Goal: Information Seeking & Learning: Learn about a topic

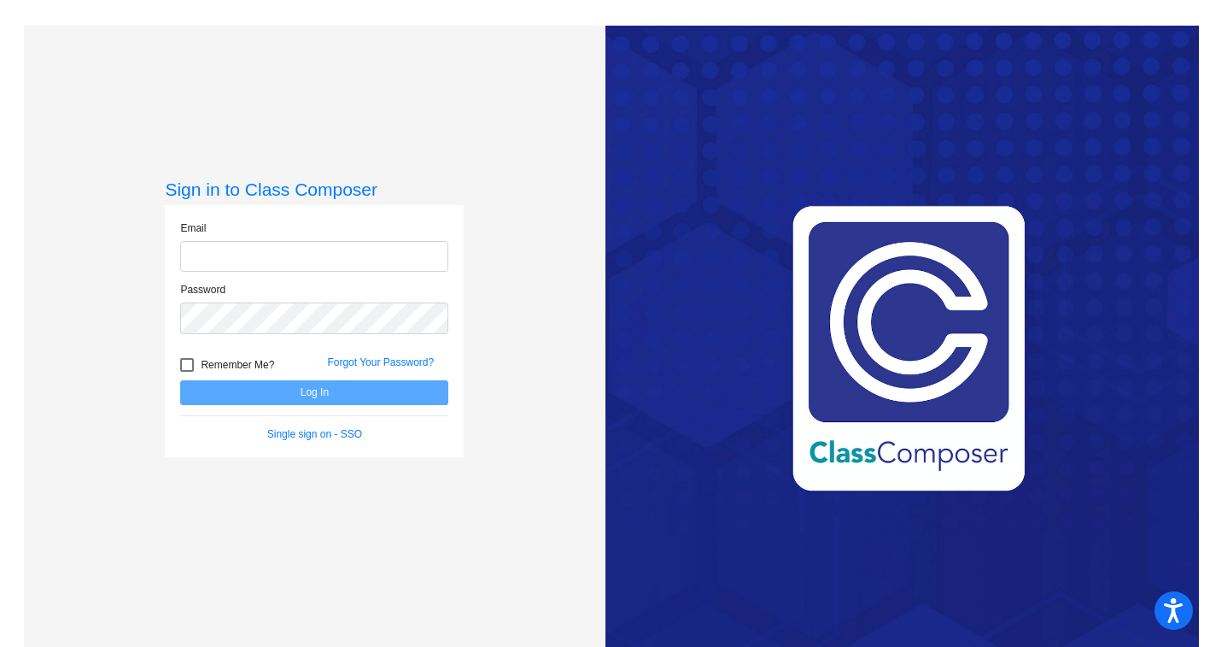
type input "[PERSON_NAME][EMAIL_ADDRESS][DOMAIN_NAME]"
click at [325, 396] on button "Log In" at bounding box center [314, 392] width 268 height 25
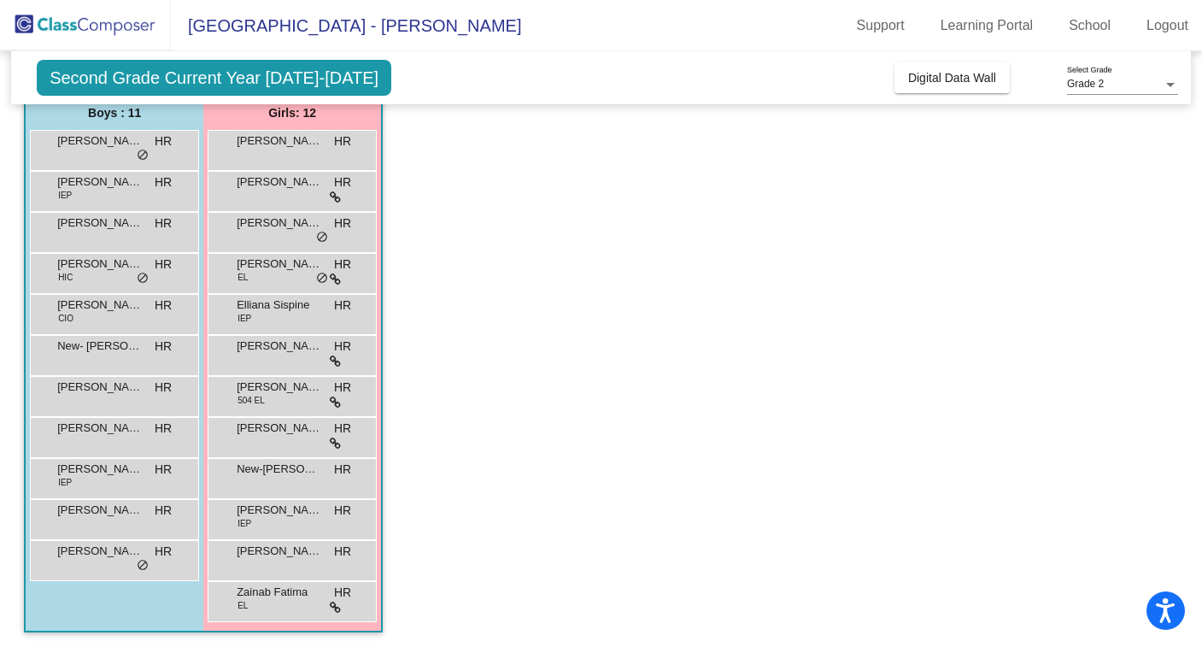
scroll to position [146, 0]
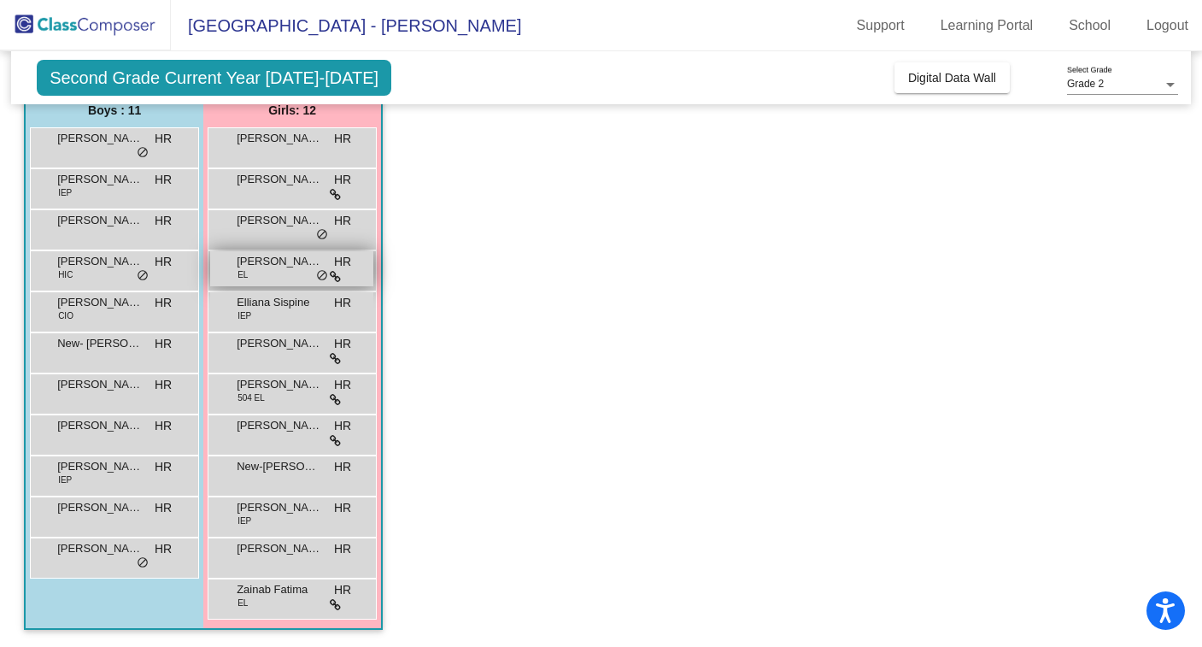
click at [262, 262] on span "[PERSON_NAME]" at bounding box center [279, 261] width 85 height 17
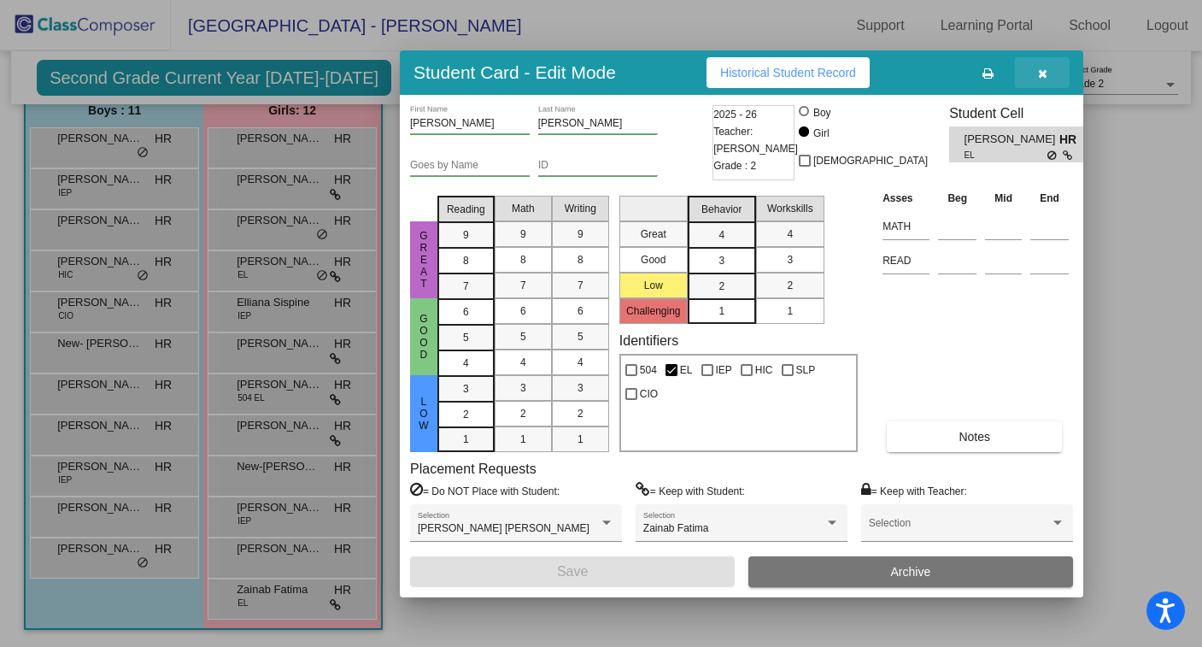
click at [1051, 73] on button "button" at bounding box center [1042, 72] width 55 height 31
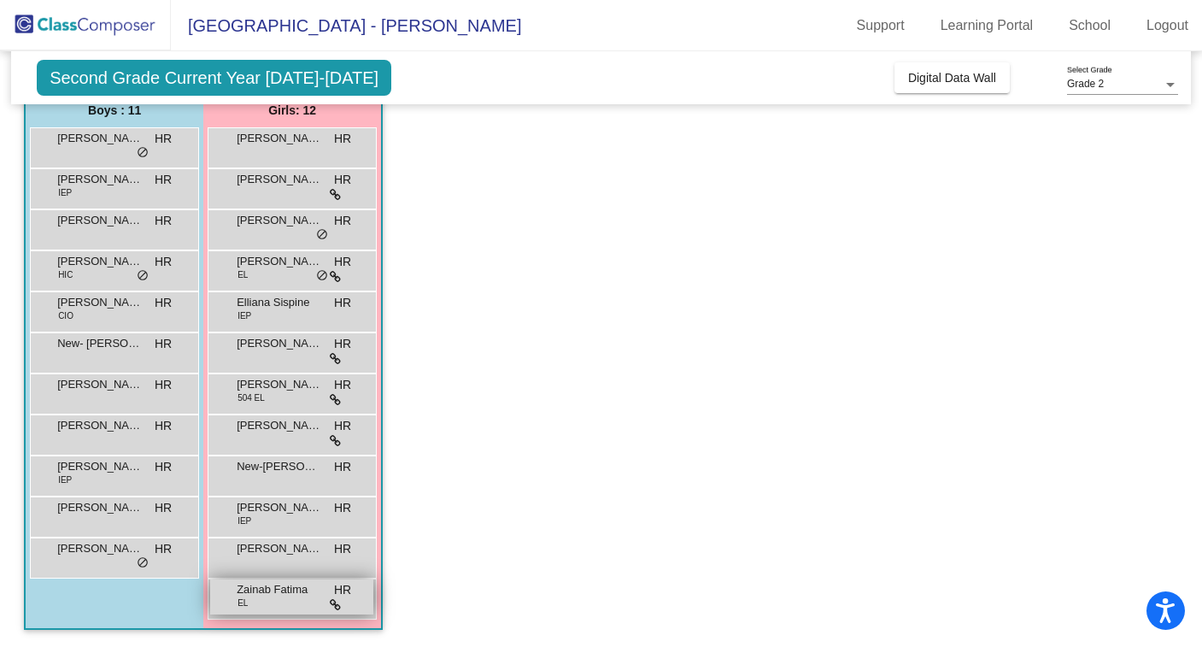
click at [276, 599] on div "Zainab Fatima EL HR lock do_not_disturb_alt" at bounding box center [291, 596] width 163 height 35
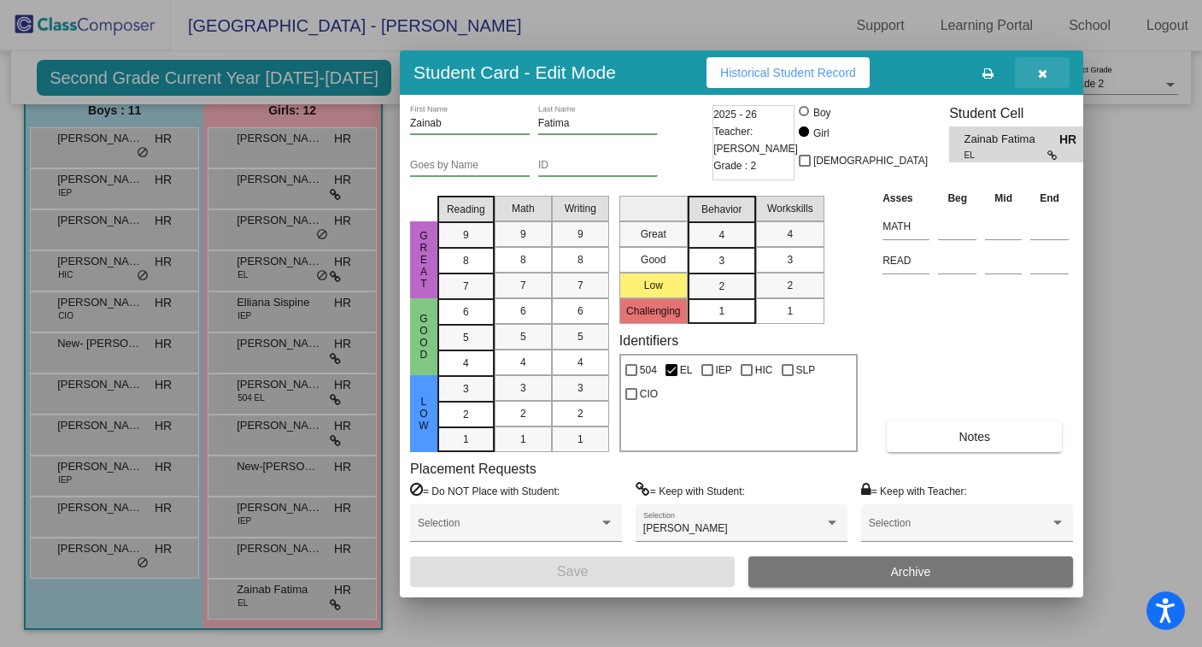
click at [1047, 69] on button "button" at bounding box center [1042, 72] width 55 height 31
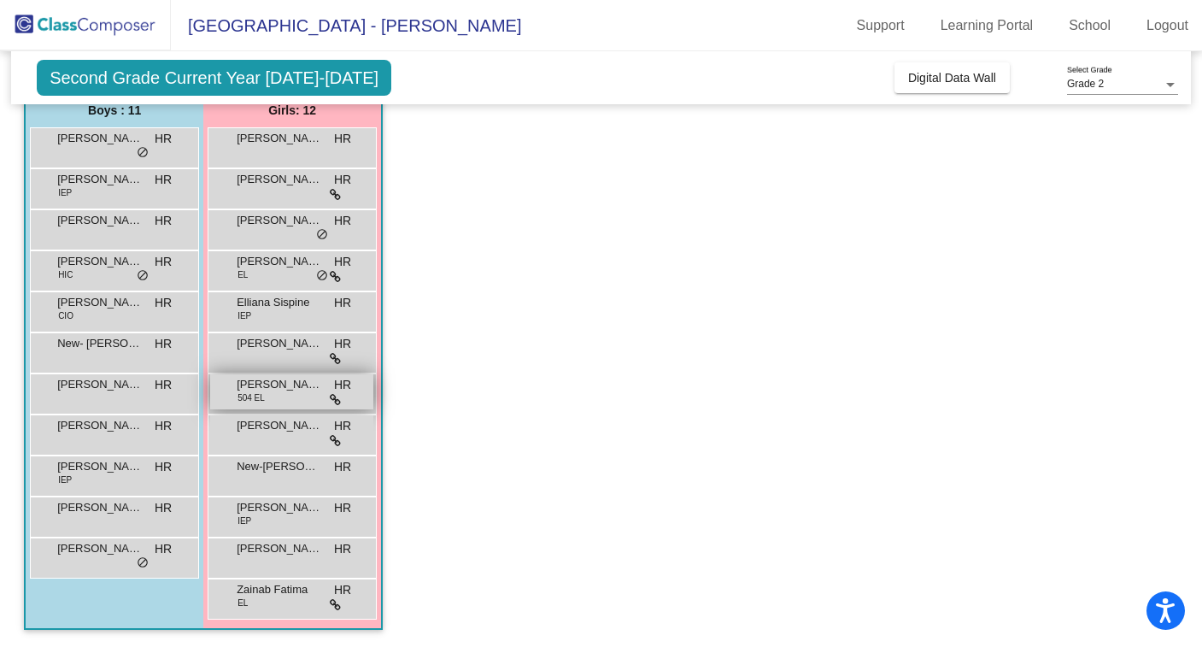
click at [298, 392] on span "[PERSON_NAME]" at bounding box center [279, 384] width 85 height 17
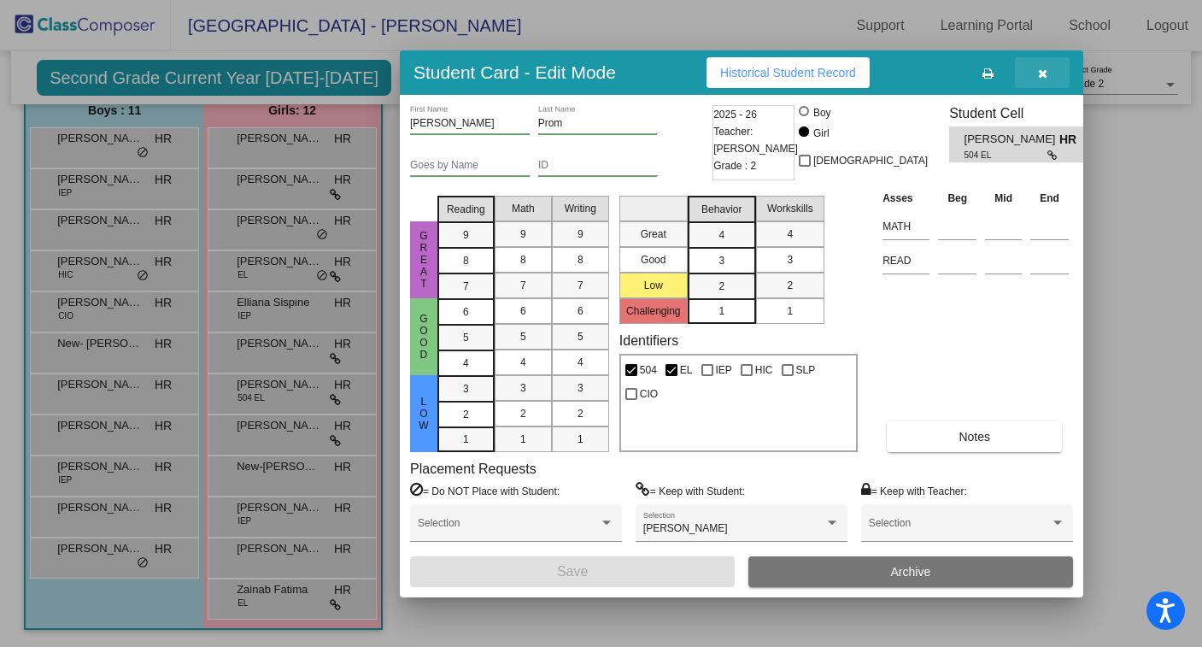
click at [1041, 75] on icon "button" at bounding box center [1042, 73] width 9 height 12
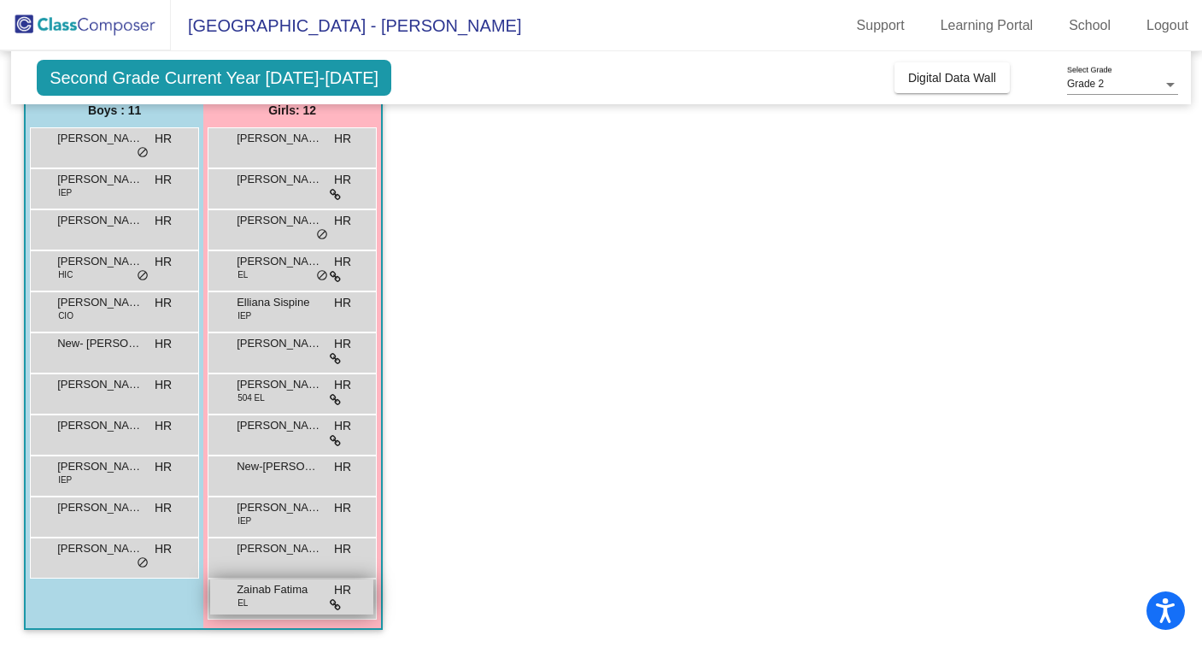
click at [292, 595] on span "Zainab Fatima" at bounding box center [279, 589] width 85 height 17
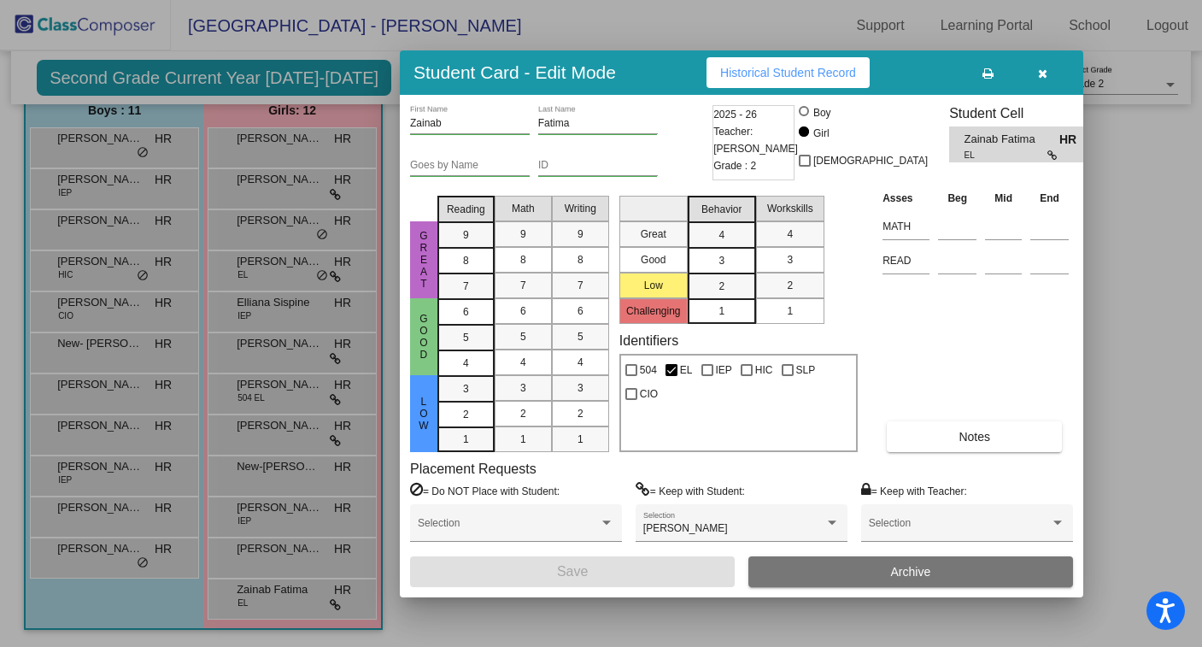
click at [1045, 75] on icon "button" at bounding box center [1042, 73] width 9 height 12
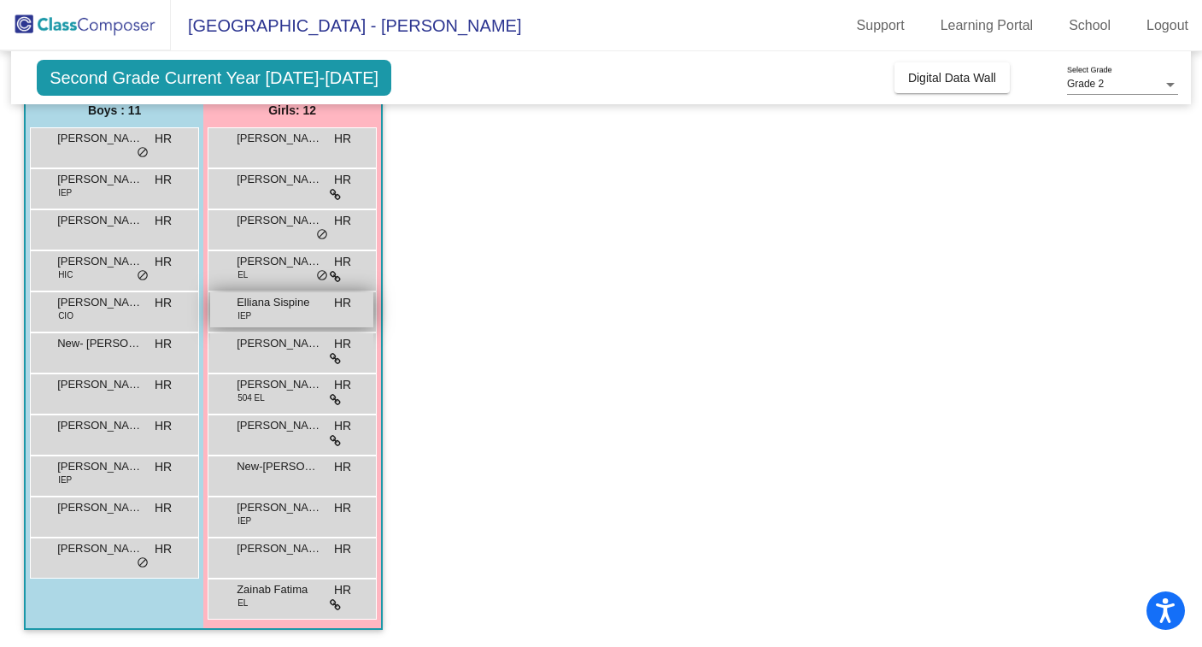
click at [287, 303] on span "Elliana Sispine" at bounding box center [279, 302] width 85 height 17
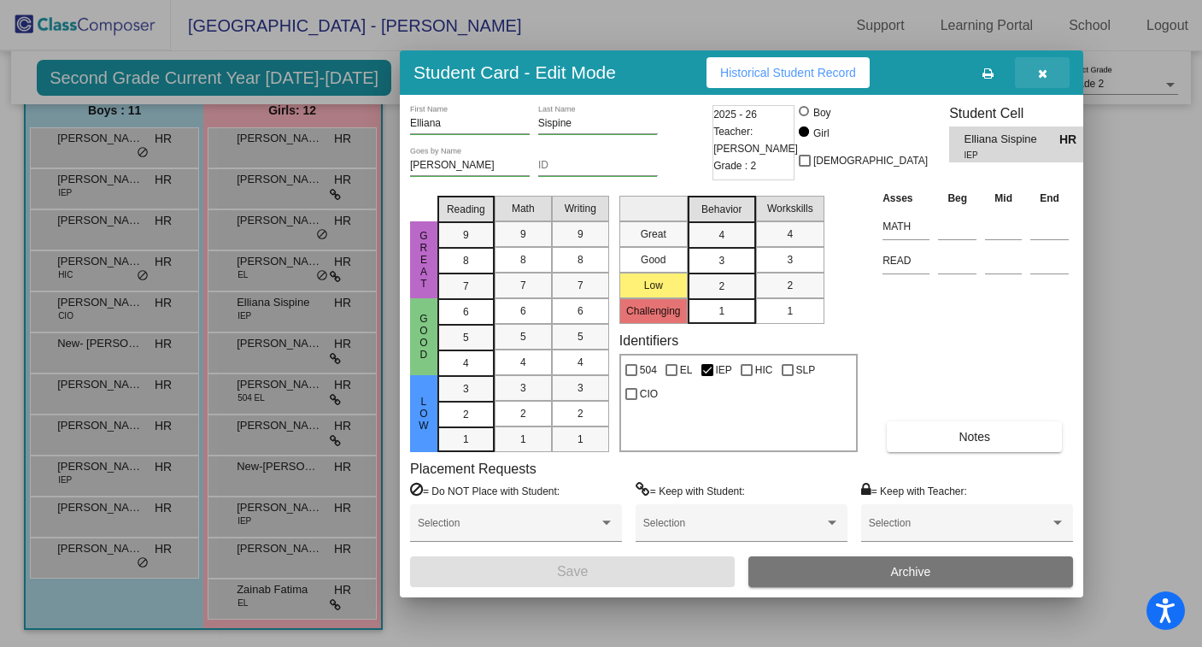
click at [1045, 76] on icon "button" at bounding box center [1042, 73] width 9 height 12
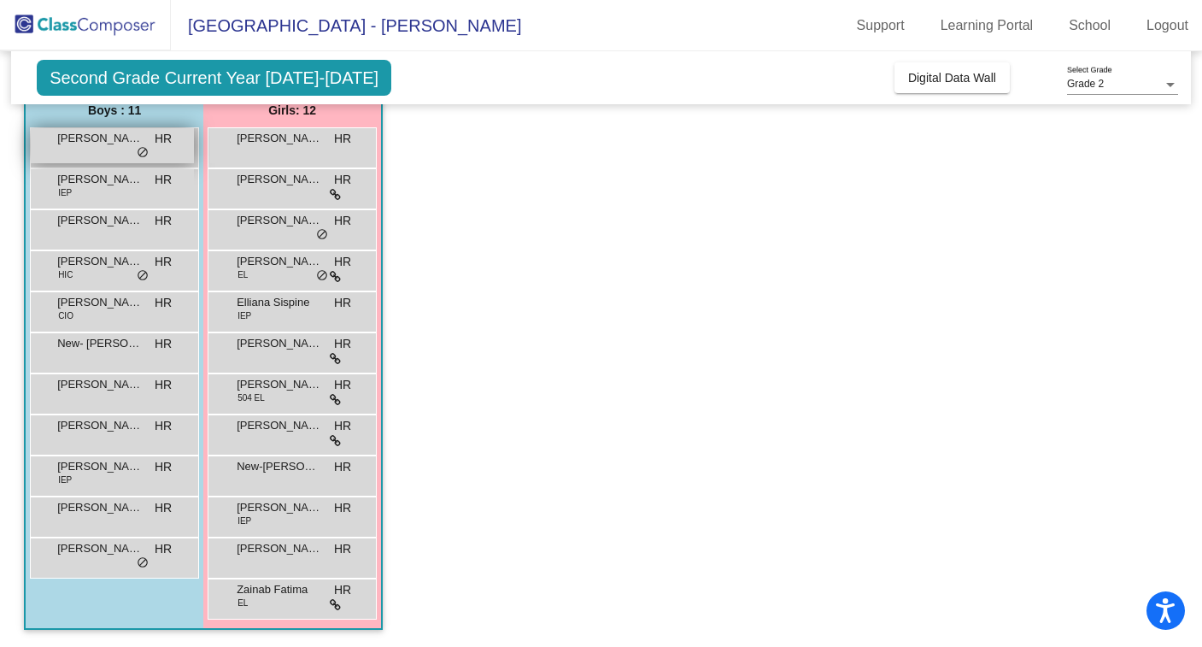
click at [99, 155] on div "[PERSON_NAME] HR lock do_not_disturb_alt" at bounding box center [112, 145] width 163 height 35
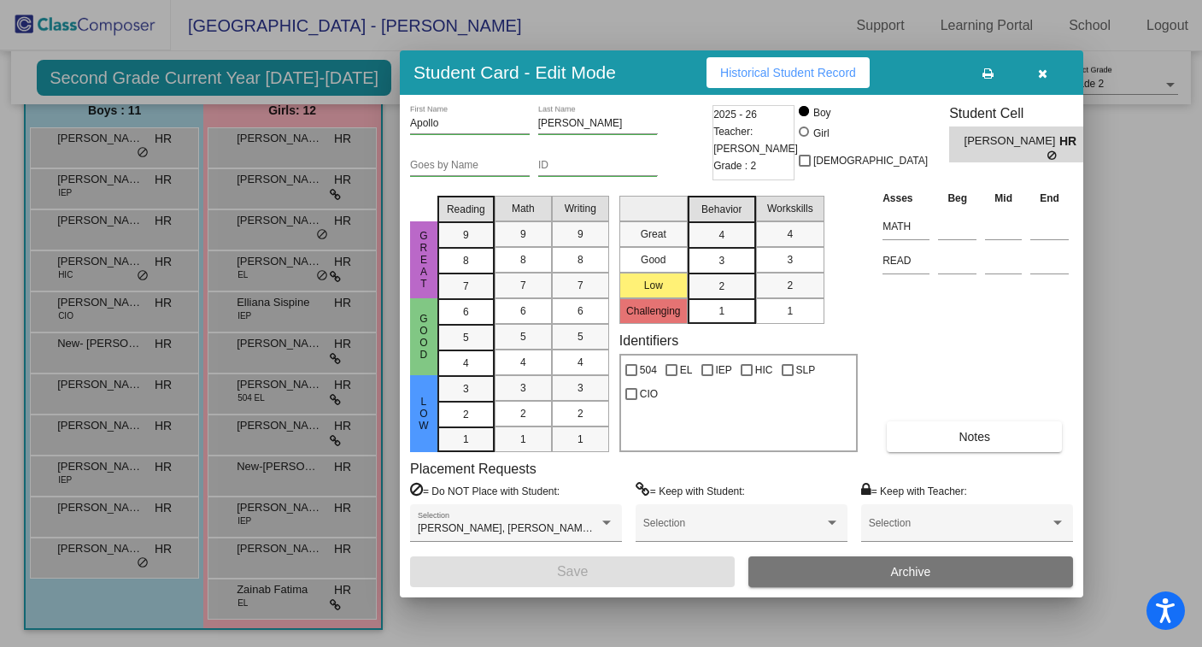
scroll to position [0, 0]
drag, startPoint x: 1045, startPoint y: 69, endPoint x: 1030, endPoint y: 73, distance: 16.0
click at [1038, 72] on icon "button" at bounding box center [1042, 73] width 9 height 12
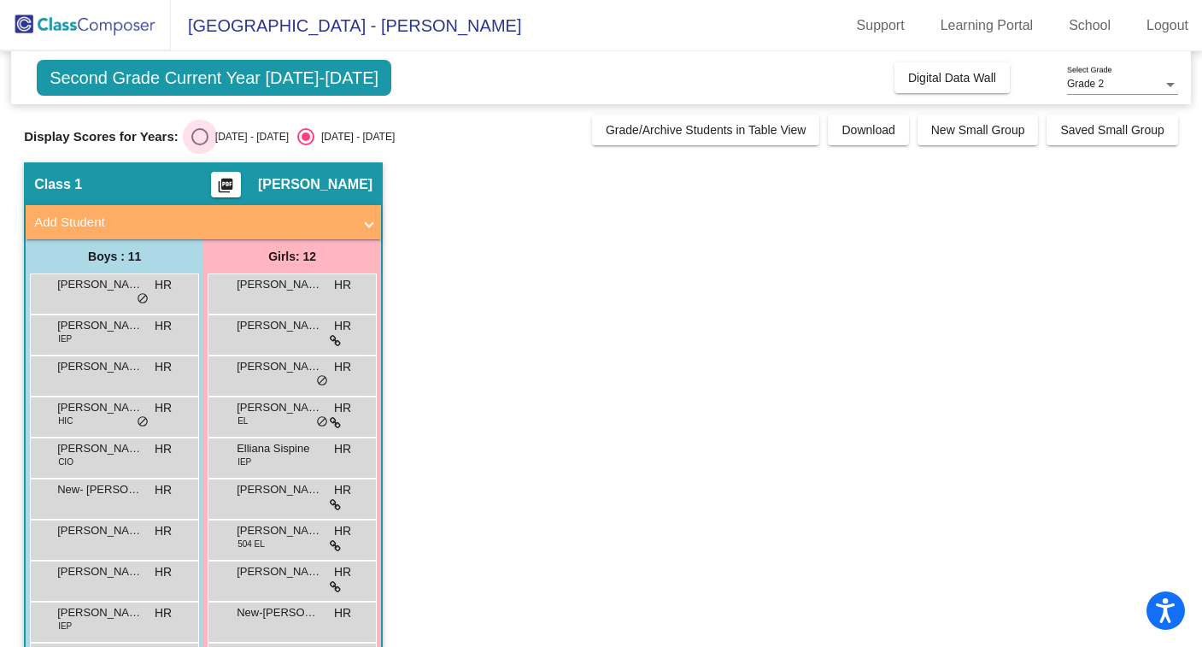
drag, startPoint x: 196, startPoint y: 132, endPoint x: 195, endPoint y: 49, distance: 83.7
click at [195, 123] on div "Display Scores for Years: [DATE] - [DATE] [DATE] - [DATE] Grade/Archive Student…" at bounding box center [601, 129] width 1154 height 31
click at [195, 132] on div "Select an option" at bounding box center [199, 136] width 17 height 17
click at [199, 145] on input "[DATE] - [DATE]" at bounding box center [199, 145] width 1 height 1
radio input "true"
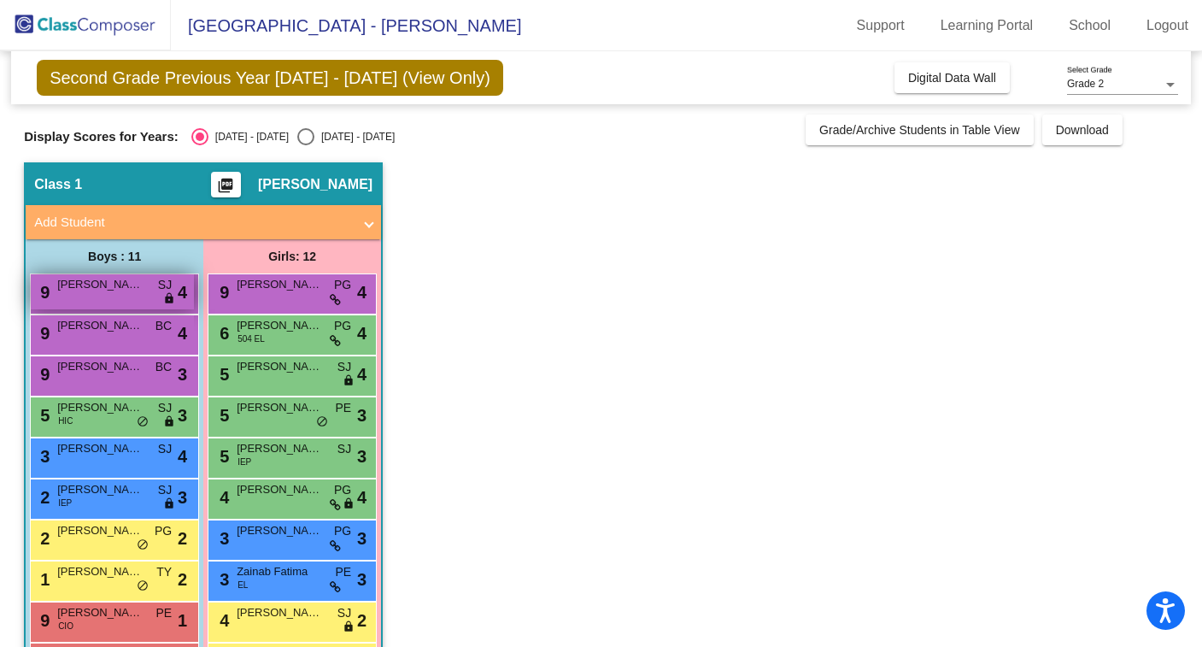
click at [125, 289] on span "[PERSON_NAME]" at bounding box center [99, 284] width 85 height 17
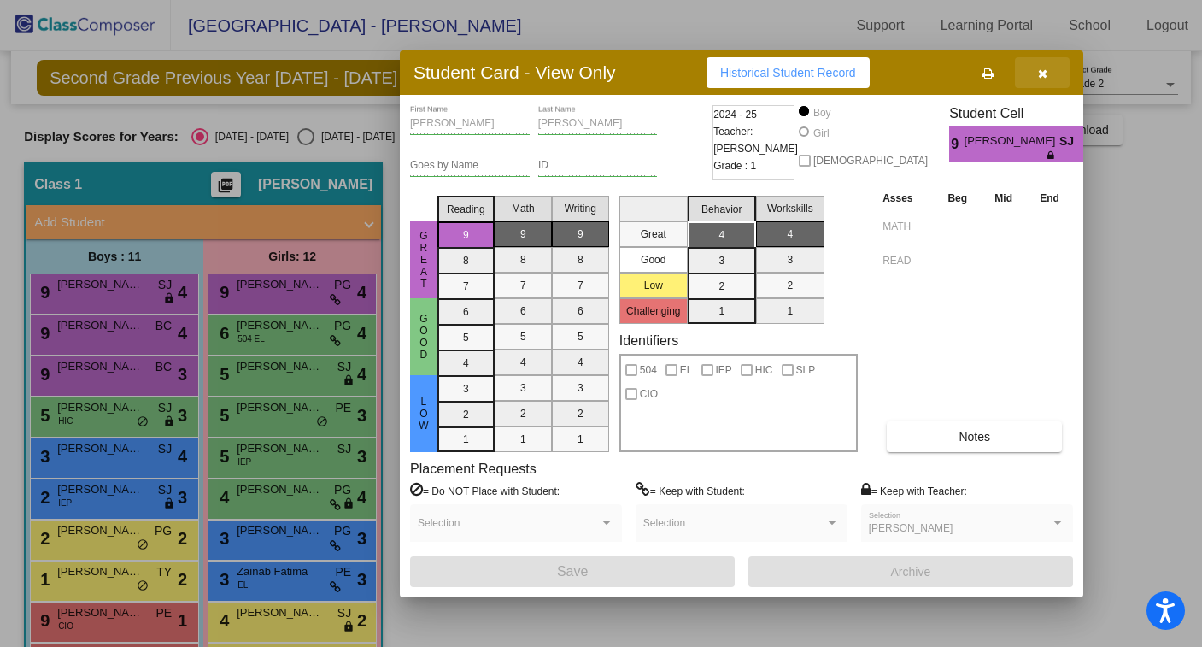
click at [1043, 67] on span "button" at bounding box center [1042, 73] width 9 height 14
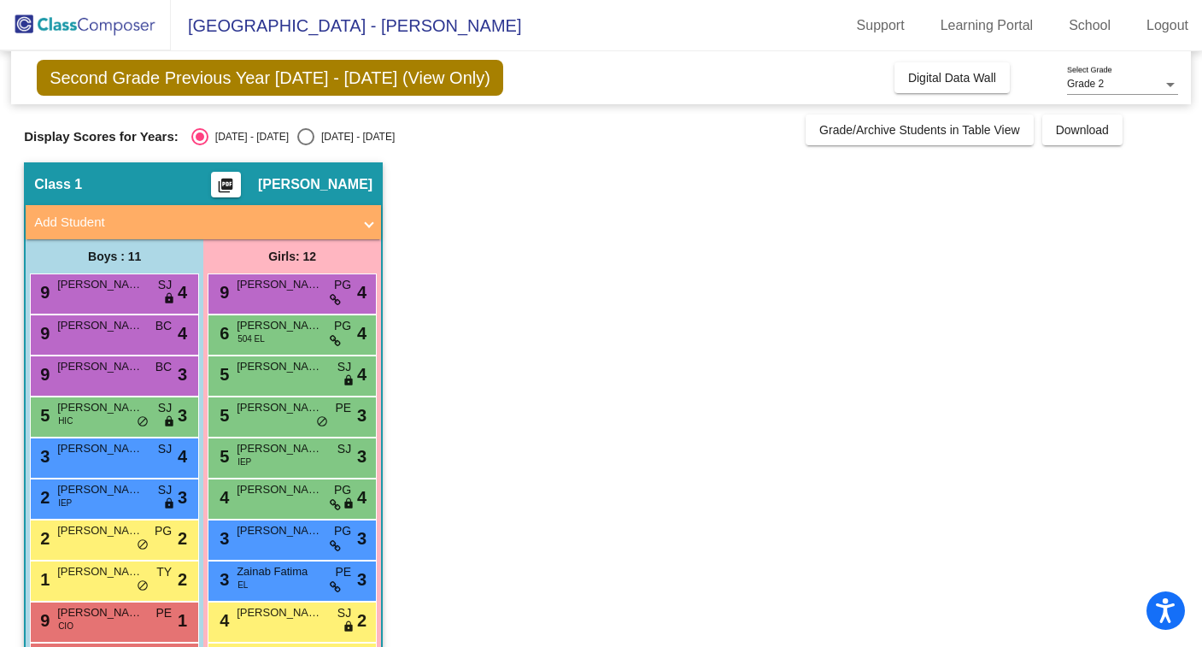
click at [297, 130] on div "Select an option" at bounding box center [305, 136] width 17 height 17
click at [305, 145] on input "[DATE] - [DATE]" at bounding box center [305, 145] width 1 height 1
radio input "true"
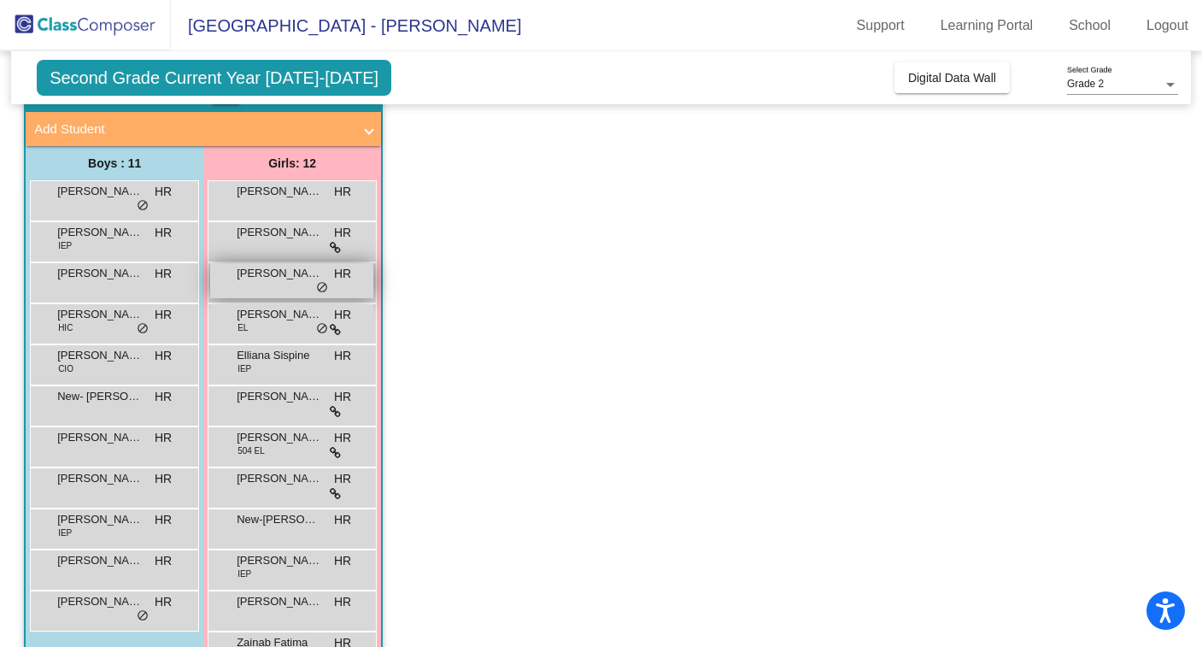
scroll to position [146, 0]
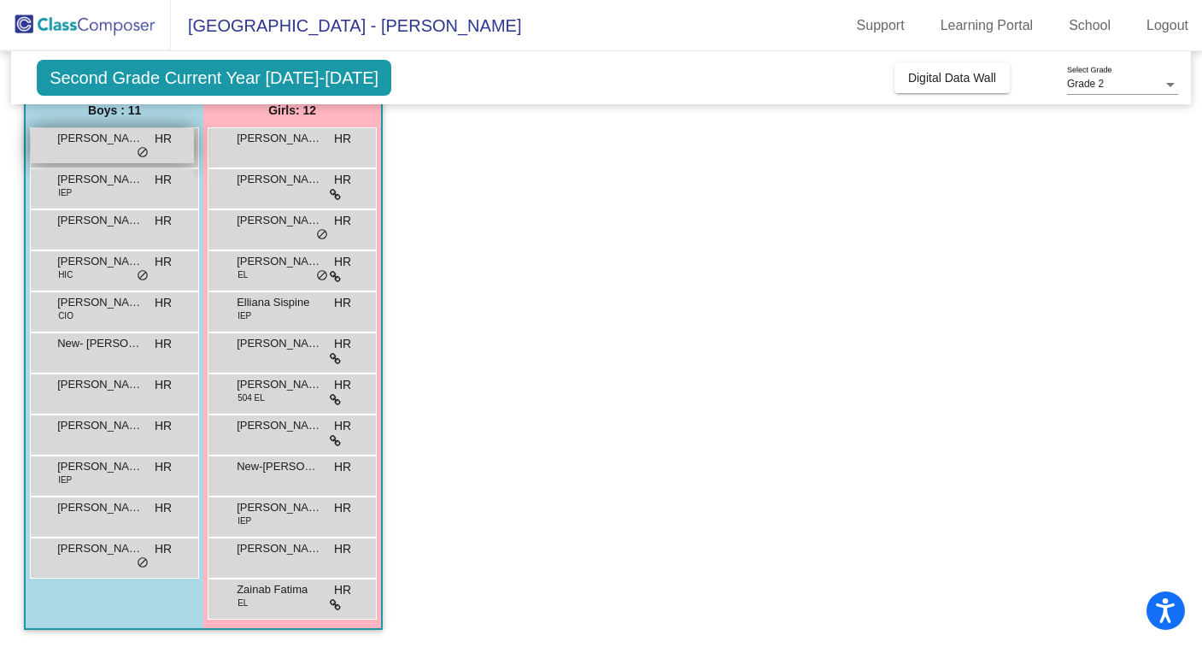
click at [93, 140] on span "[PERSON_NAME]" at bounding box center [99, 138] width 85 height 17
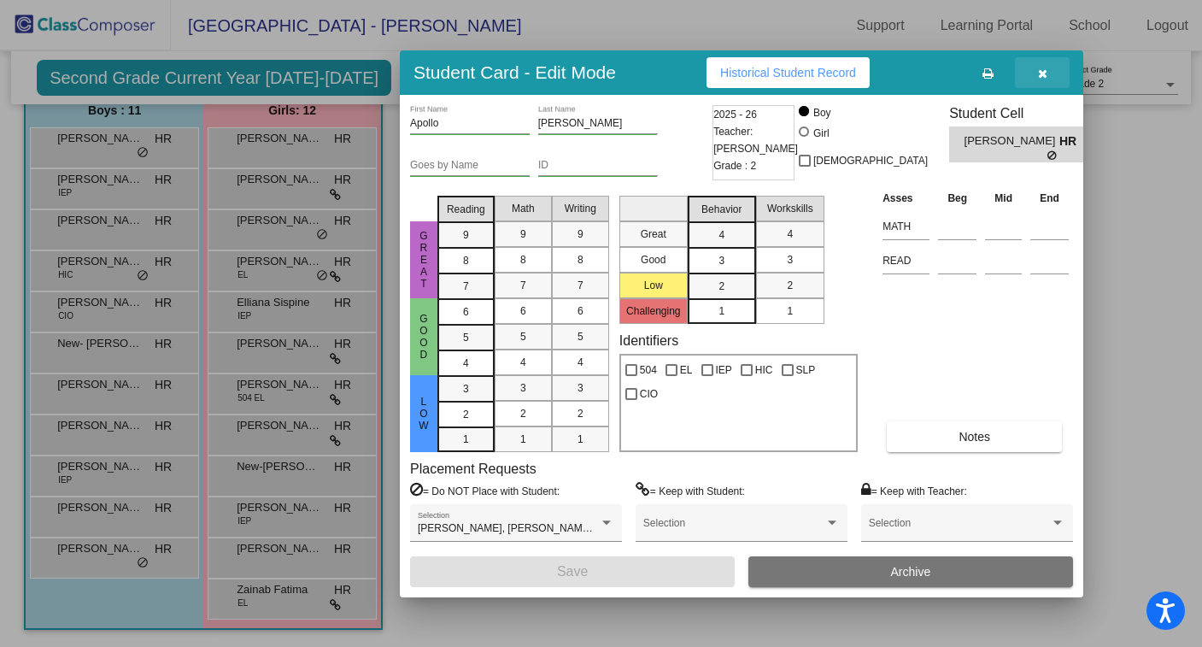
click at [1039, 73] on icon "button" at bounding box center [1042, 73] width 9 height 12
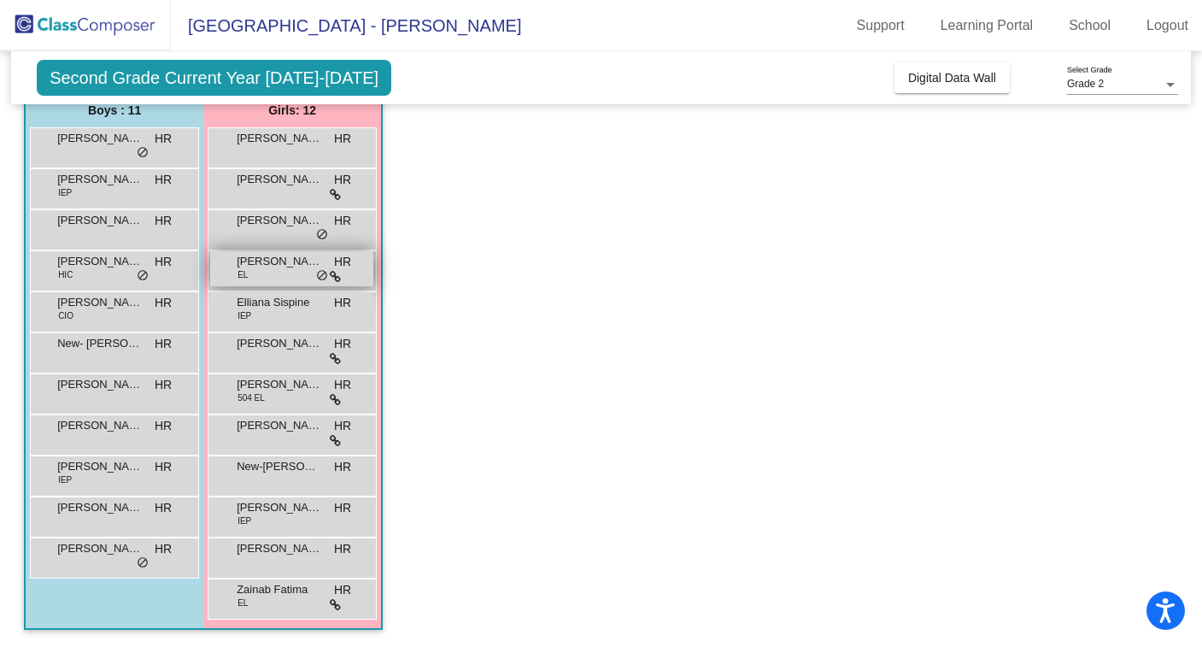
click at [267, 264] on span "[PERSON_NAME]" at bounding box center [279, 261] width 85 height 17
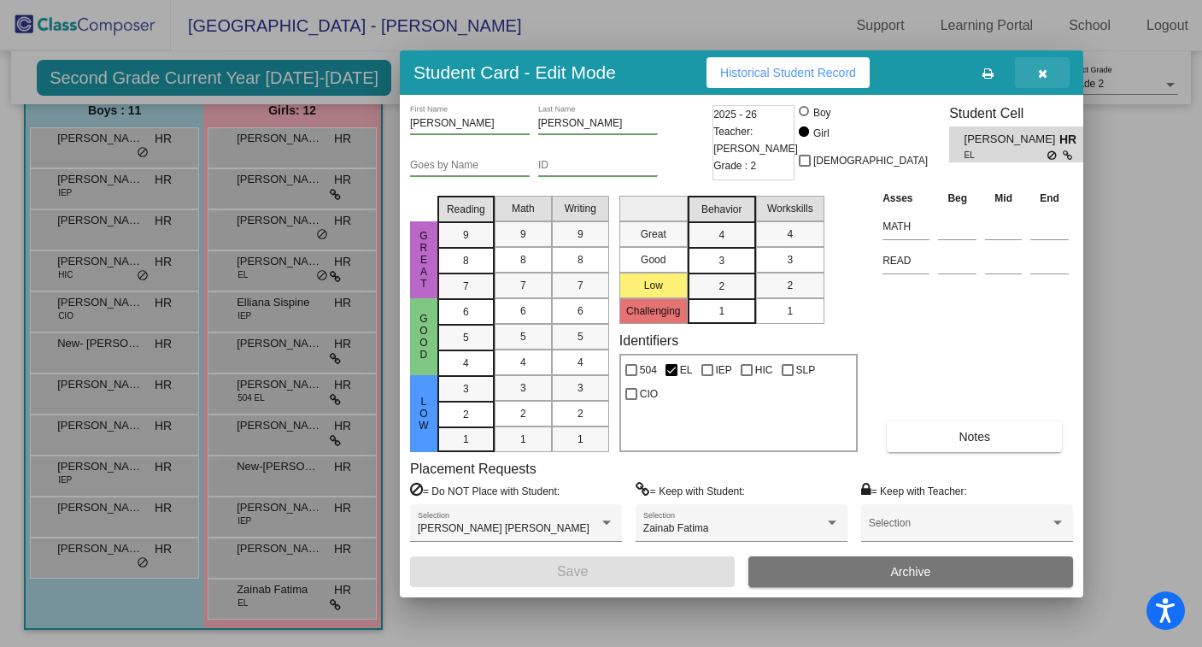
click at [1045, 73] on icon "button" at bounding box center [1042, 73] width 9 height 12
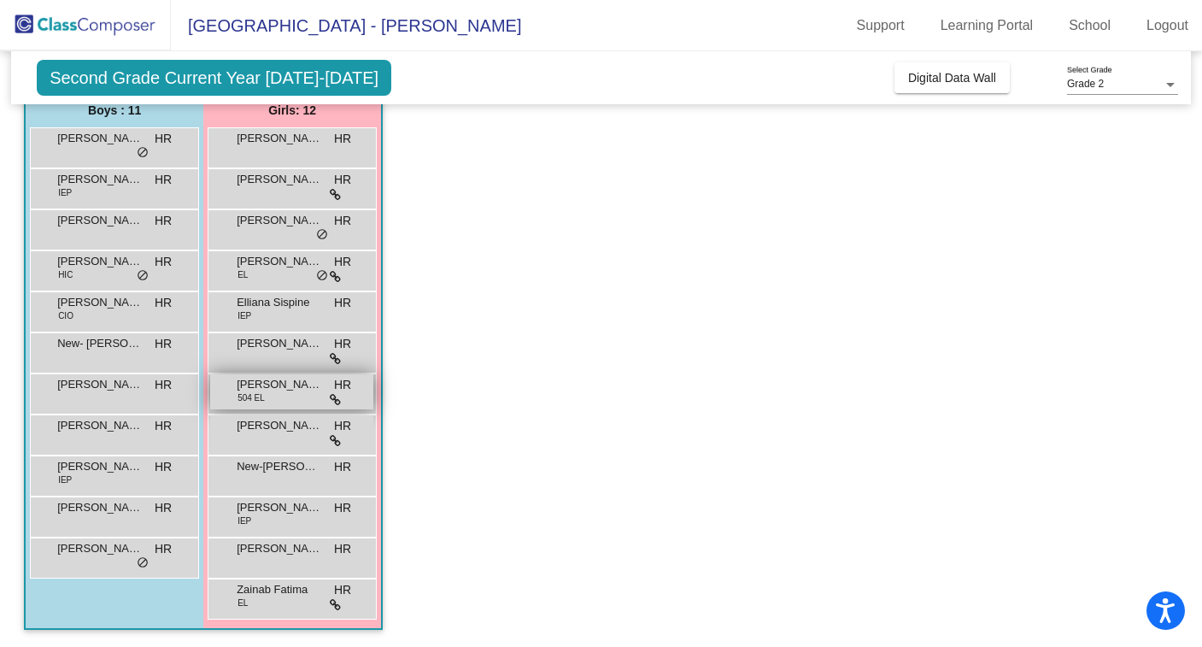
click at [286, 403] on div "[PERSON_NAME] Prom 504 EL HR lock do_not_disturb_alt" at bounding box center [291, 391] width 163 height 35
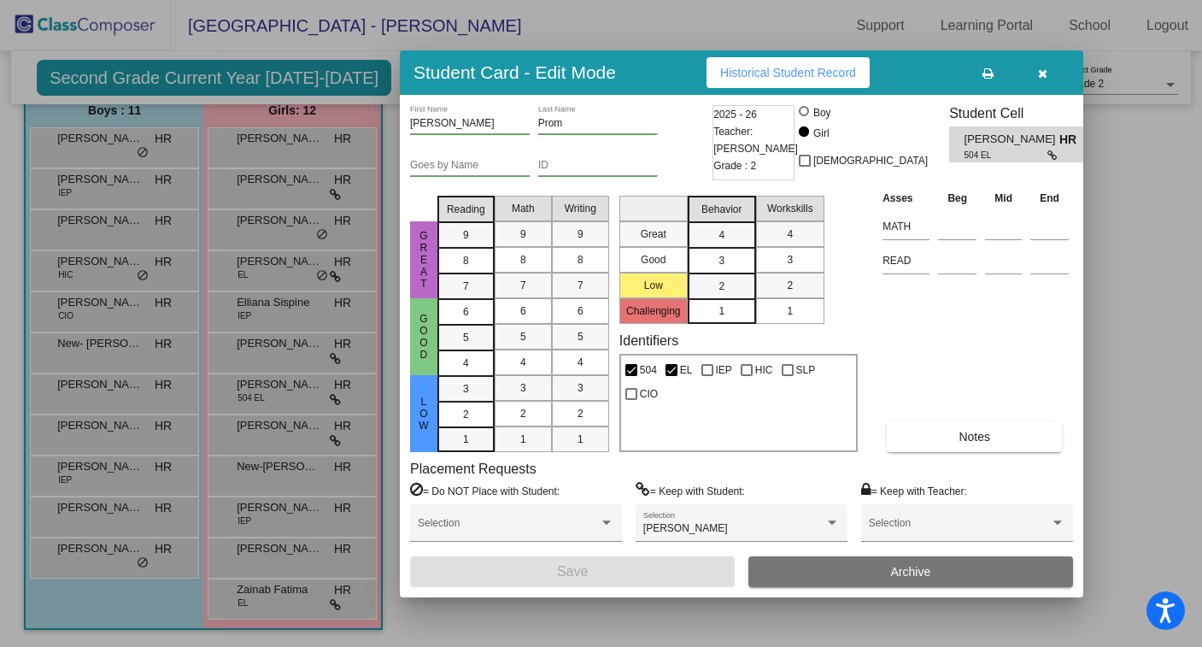
click at [1041, 71] on icon "button" at bounding box center [1042, 73] width 9 height 12
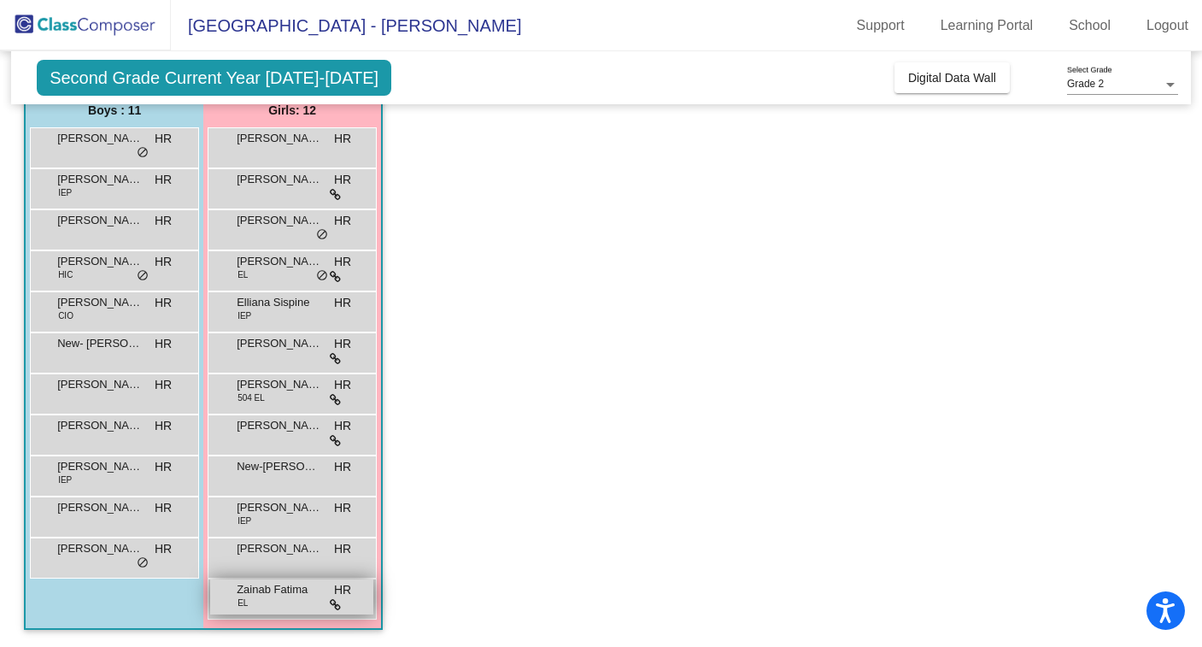
click at [260, 602] on div "Zainab Fatima EL HR lock do_not_disturb_alt" at bounding box center [291, 596] width 163 height 35
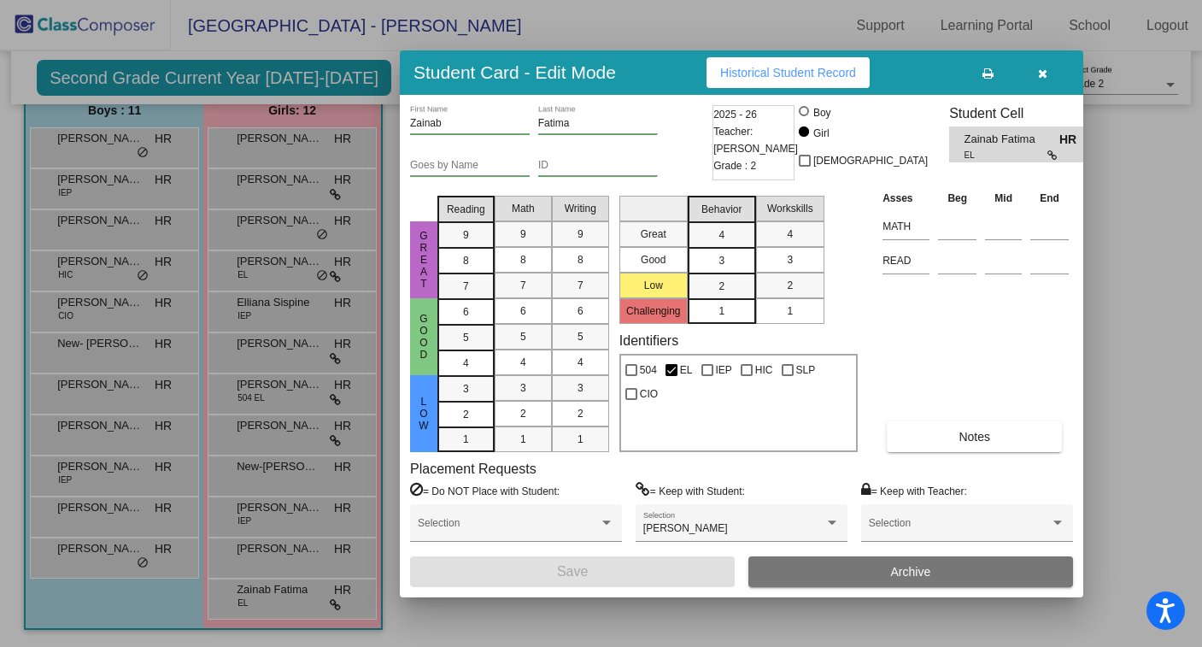
click at [1043, 73] on icon "button" at bounding box center [1042, 73] width 9 height 12
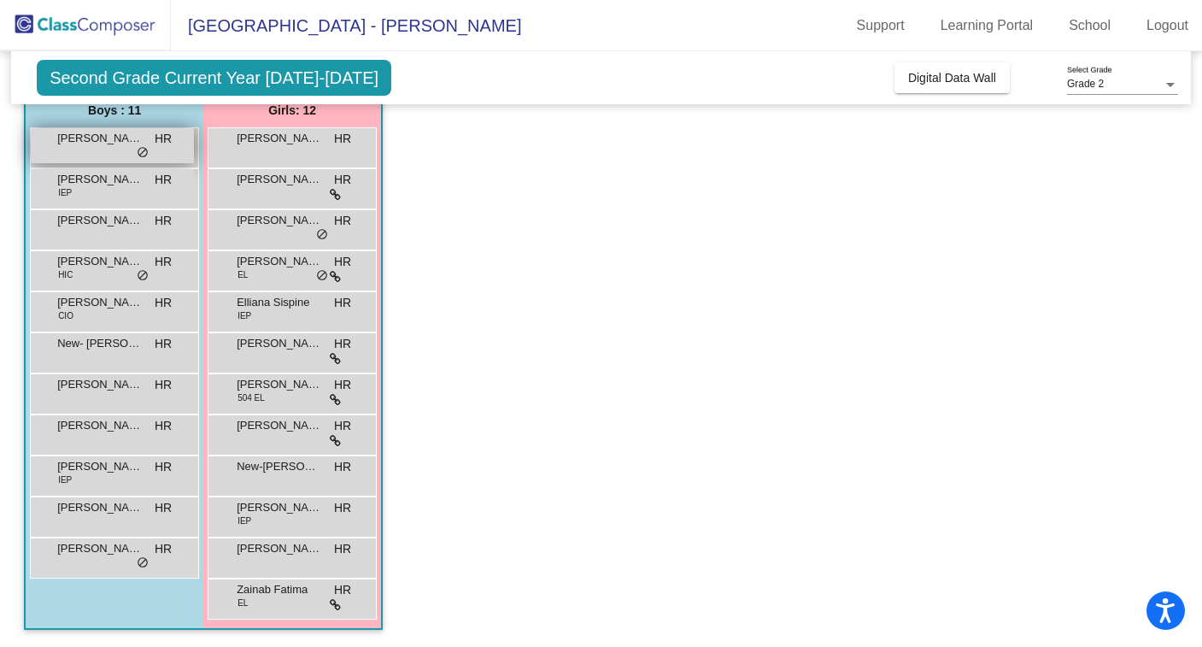
click at [65, 144] on span "[PERSON_NAME]" at bounding box center [99, 138] width 85 height 17
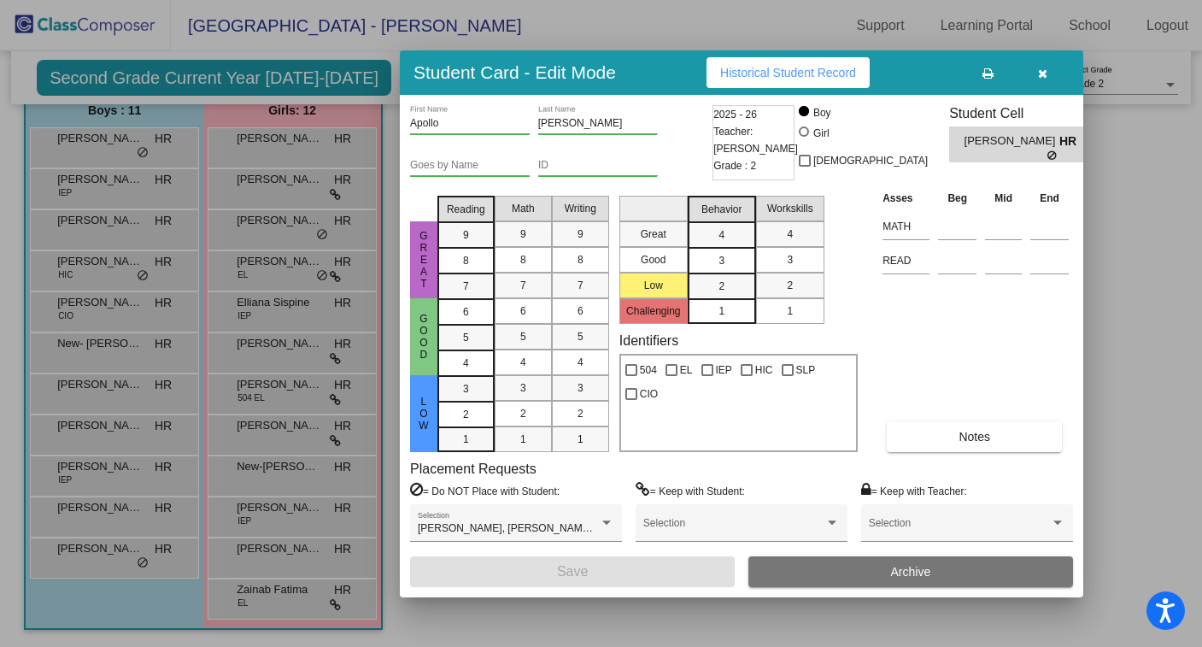
click at [1044, 70] on icon "button" at bounding box center [1042, 73] width 9 height 12
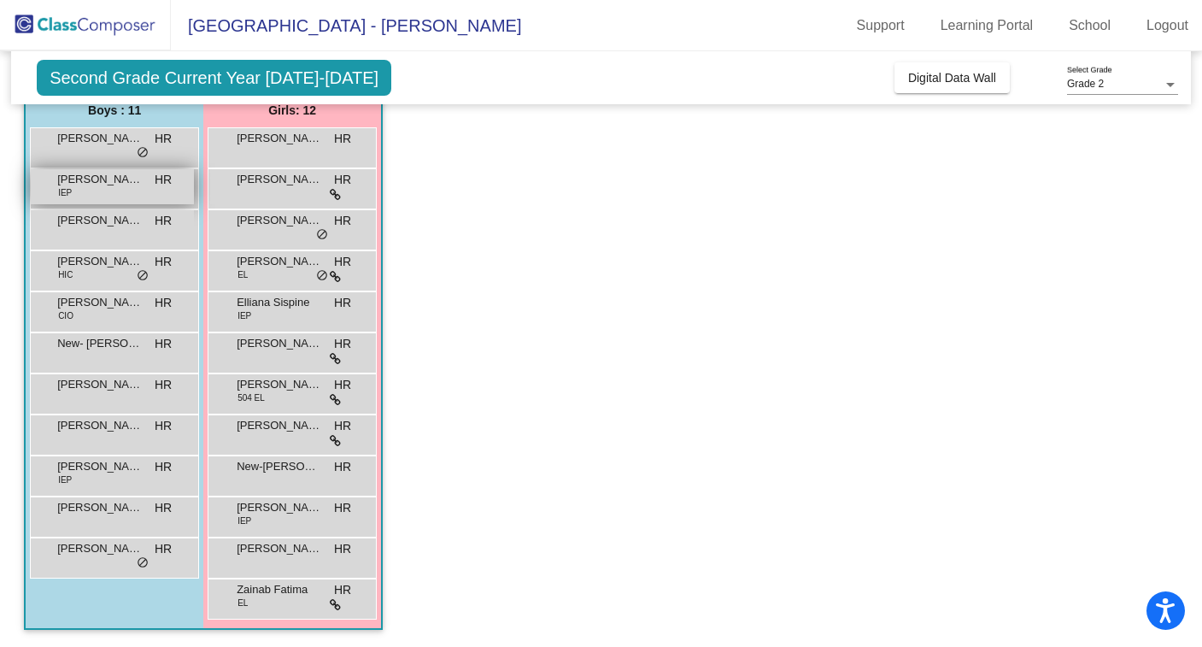
click at [125, 185] on span "[PERSON_NAME]" at bounding box center [99, 179] width 85 height 17
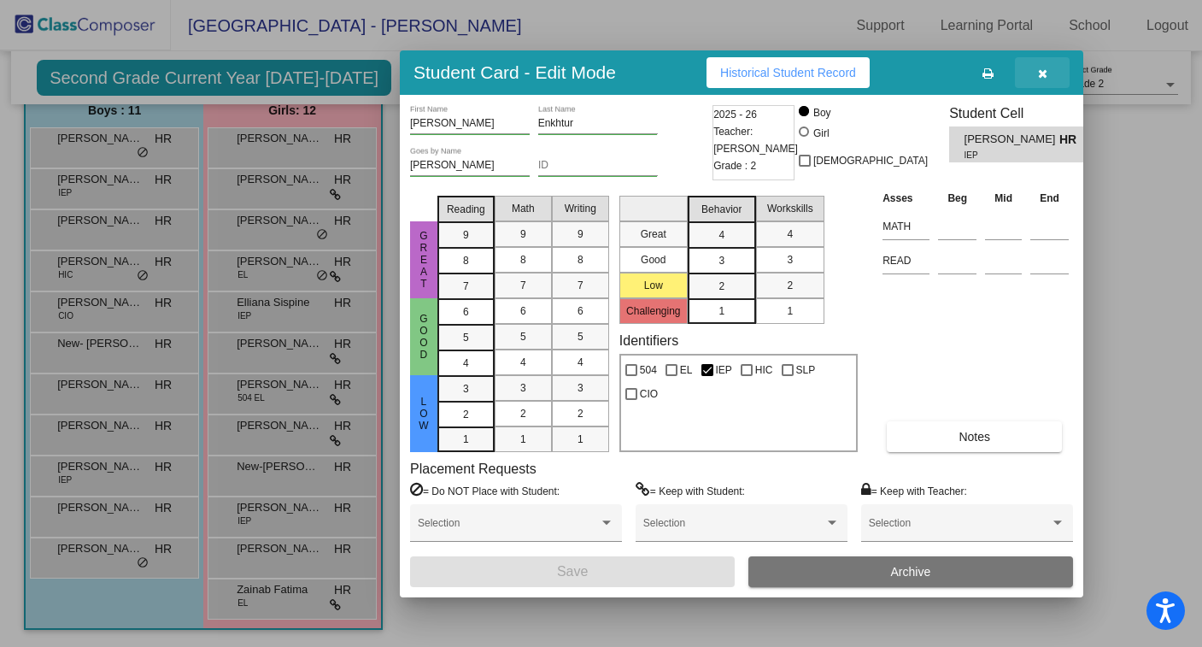
click at [1047, 82] on button "button" at bounding box center [1042, 72] width 55 height 31
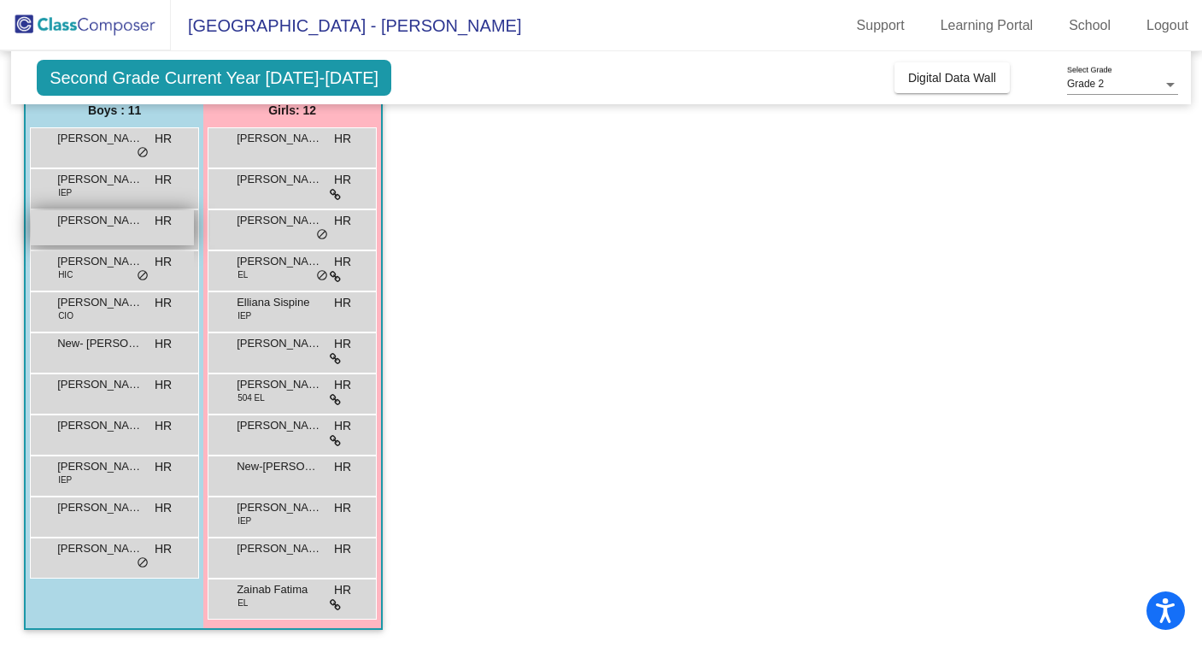
click at [88, 220] on span "[PERSON_NAME]" at bounding box center [99, 220] width 85 height 17
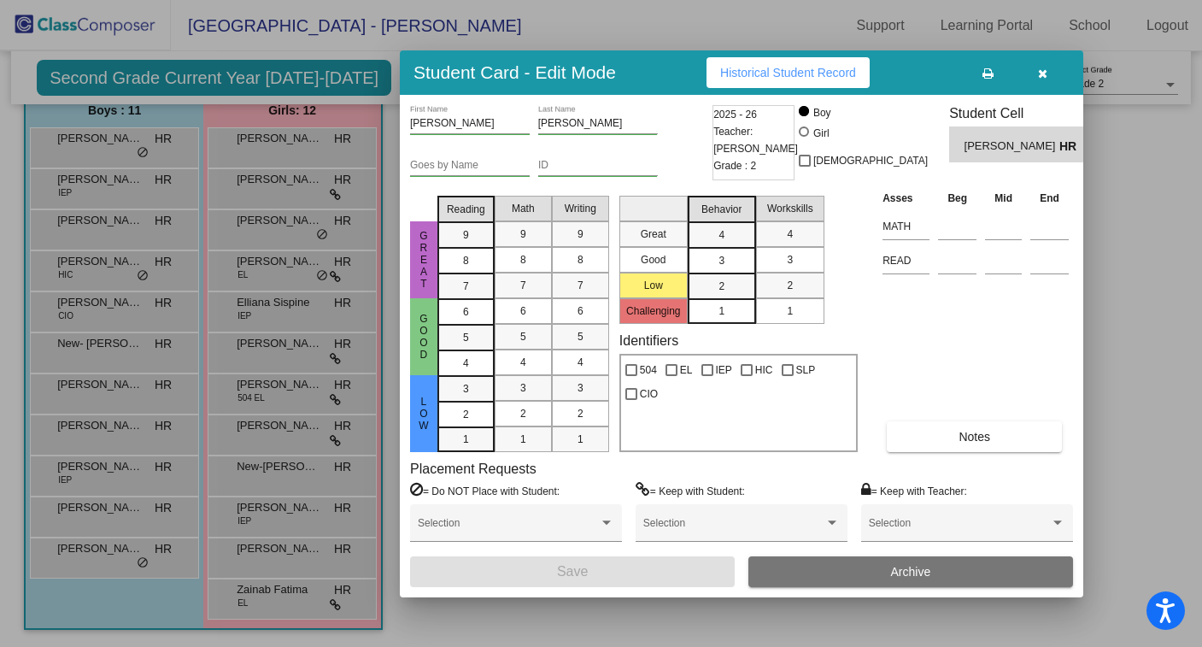
click at [1043, 74] on icon "button" at bounding box center [1042, 73] width 9 height 12
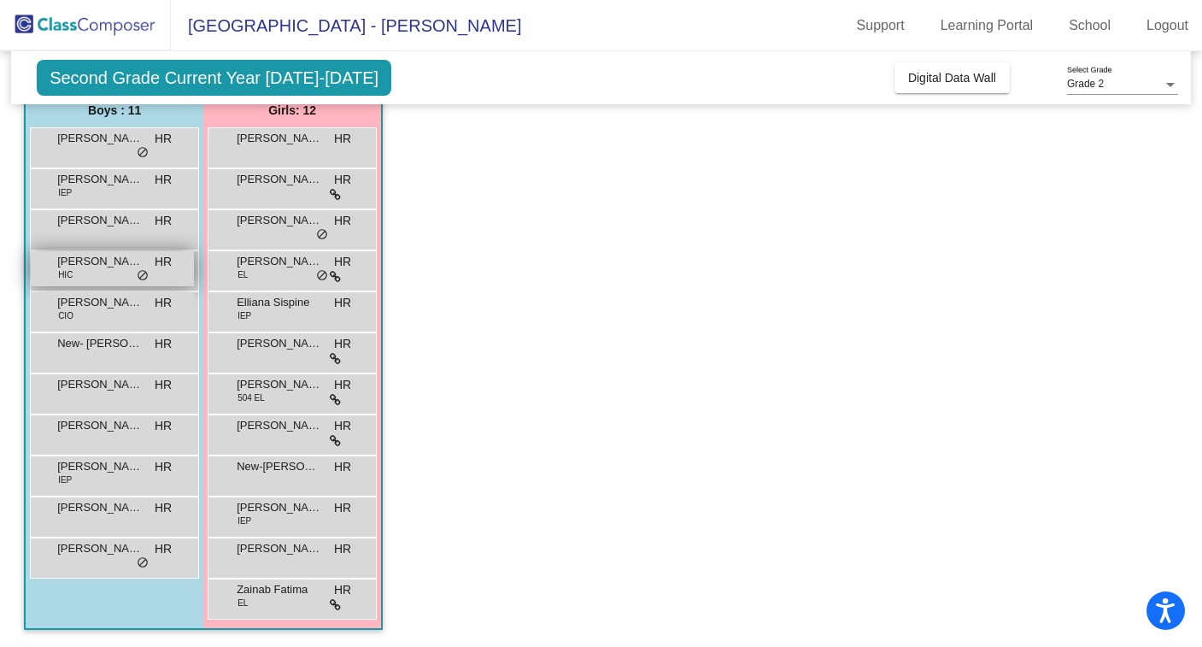
click at [79, 266] on span "[PERSON_NAME]" at bounding box center [99, 261] width 85 height 17
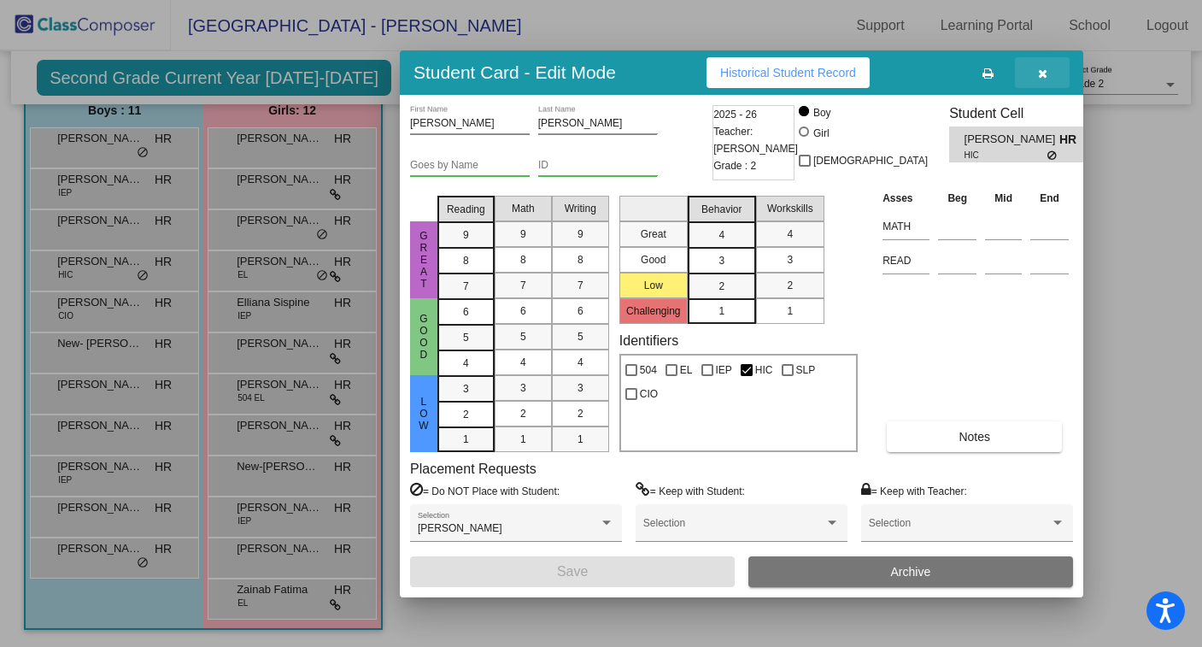
click at [1051, 76] on button "button" at bounding box center [1042, 72] width 55 height 31
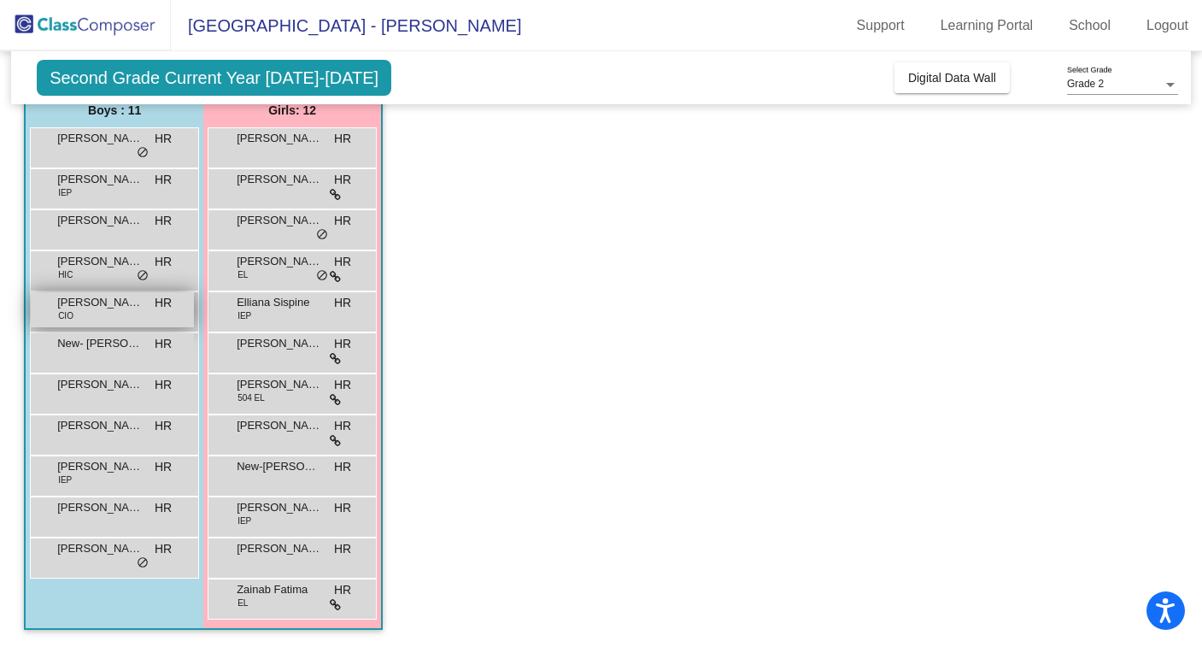
click at [138, 308] on span "[PERSON_NAME]" at bounding box center [99, 302] width 85 height 17
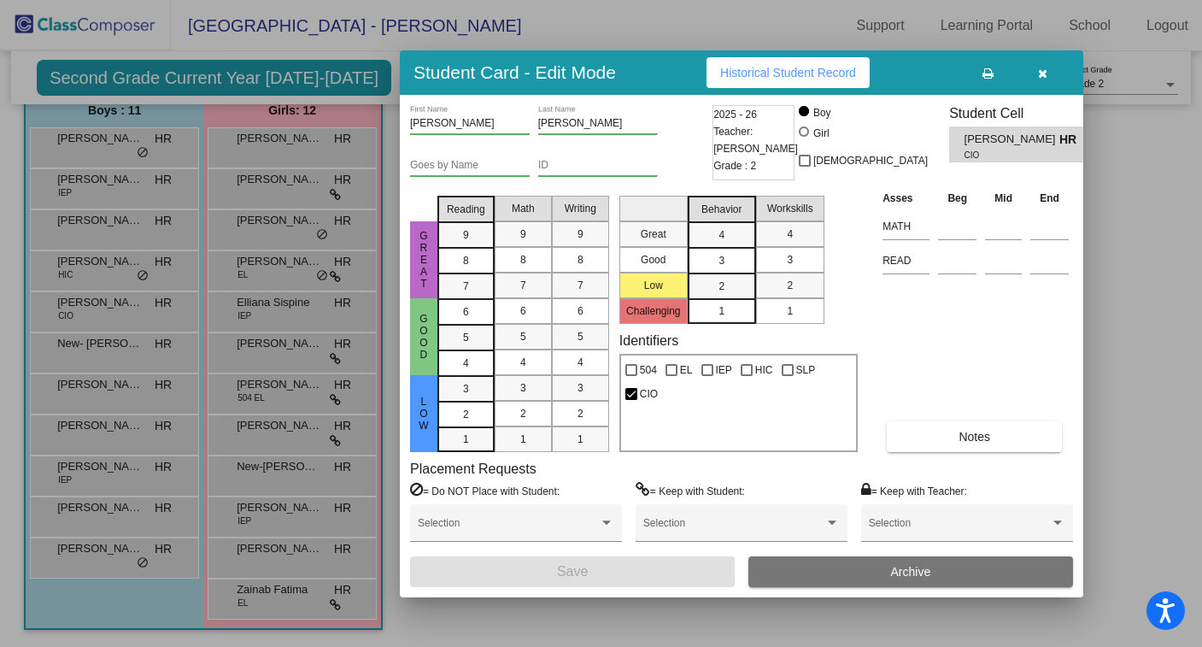
click at [1040, 67] on icon "button" at bounding box center [1042, 73] width 9 height 12
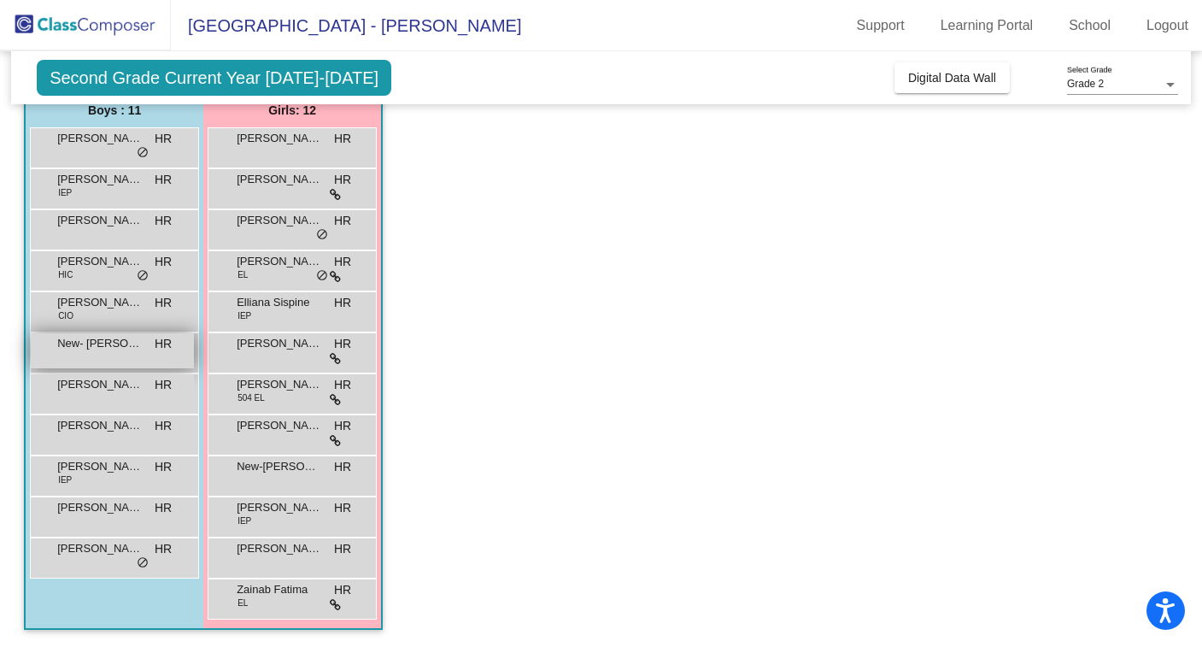
click at [75, 351] on span "New- [PERSON_NAME]" at bounding box center [99, 343] width 85 height 17
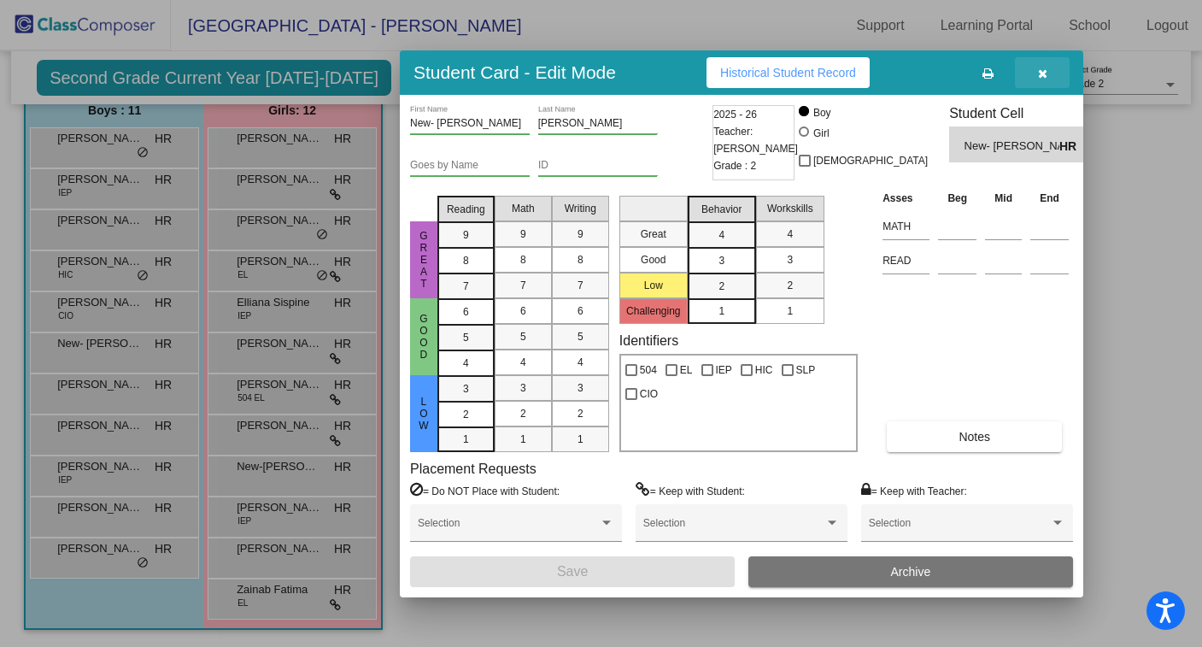
click at [1041, 73] on icon "button" at bounding box center [1042, 73] width 9 height 12
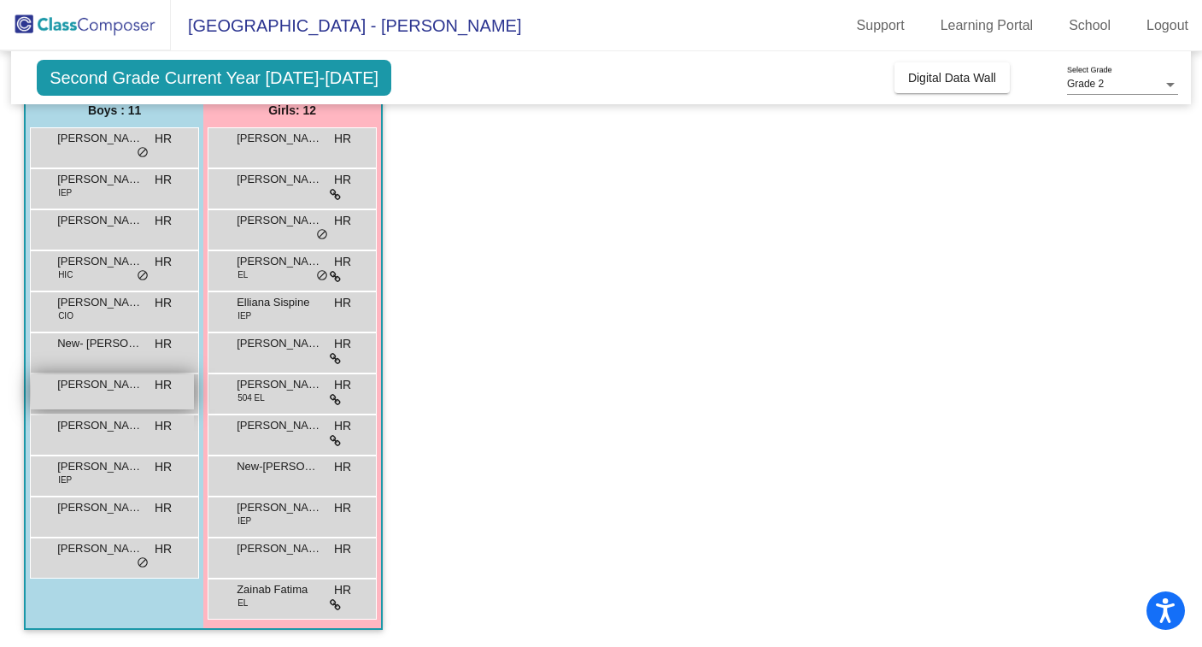
click at [101, 388] on span "[PERSON_NAME]" at bounding box center [99, 384] width 85 height 17
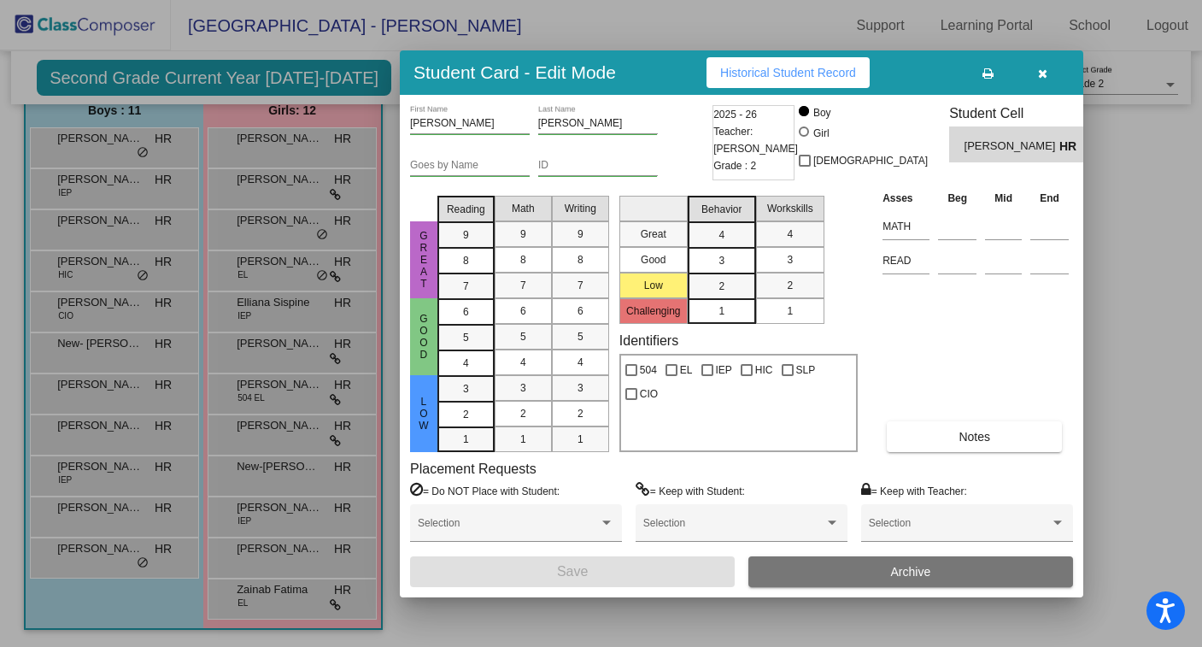
click at [1038, 73] on icon "button" at bounding box center [1042, 73] width 9 height 12
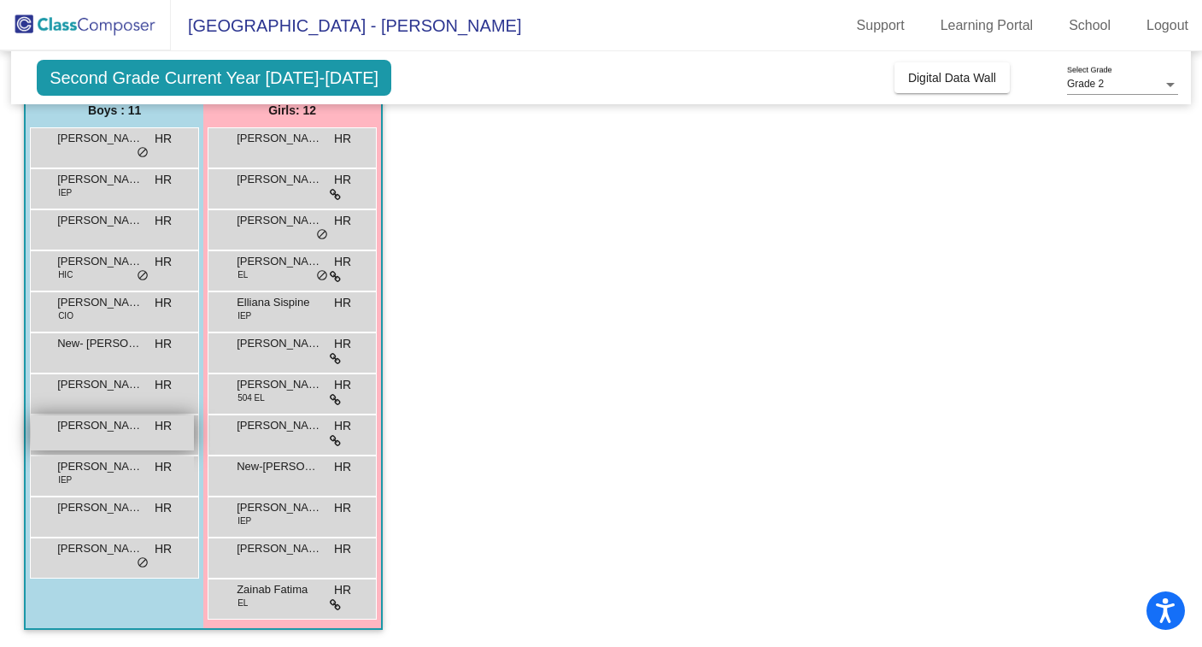
click at [83, 442] on div "[PERSON_NAME] HR lock do_not_disturb_alt" at bounding box center [112, 432] width 163 height 35
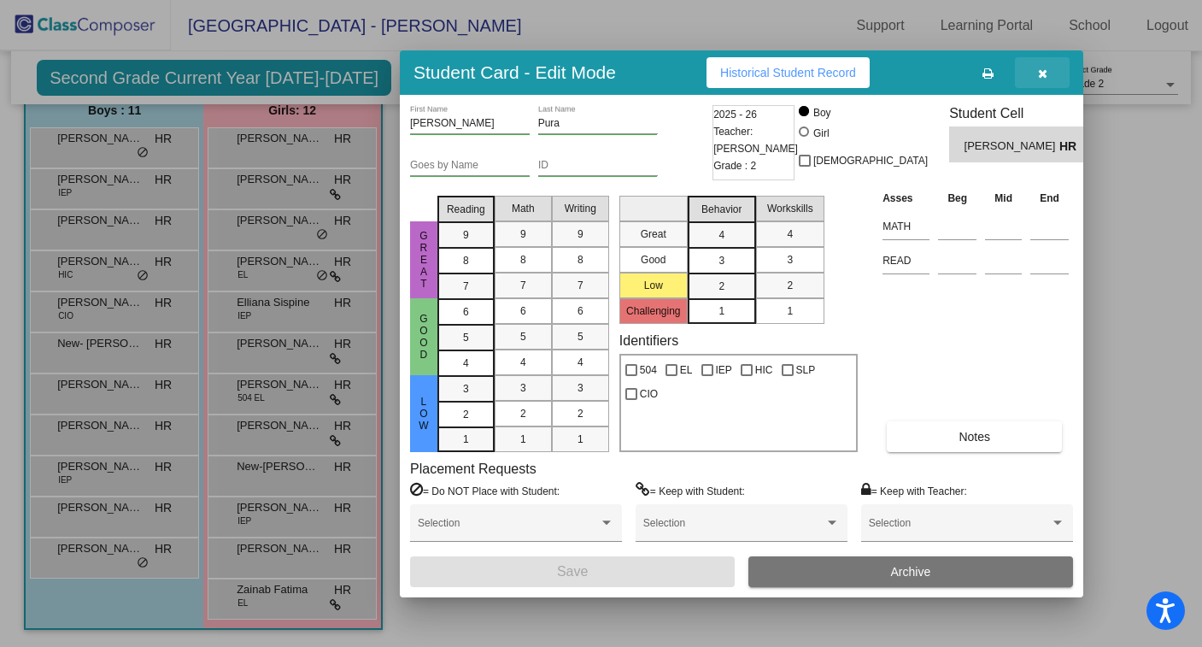
click at [1043, 73] on icon "button" at bounding box center [1042, 73] width 9 height 12
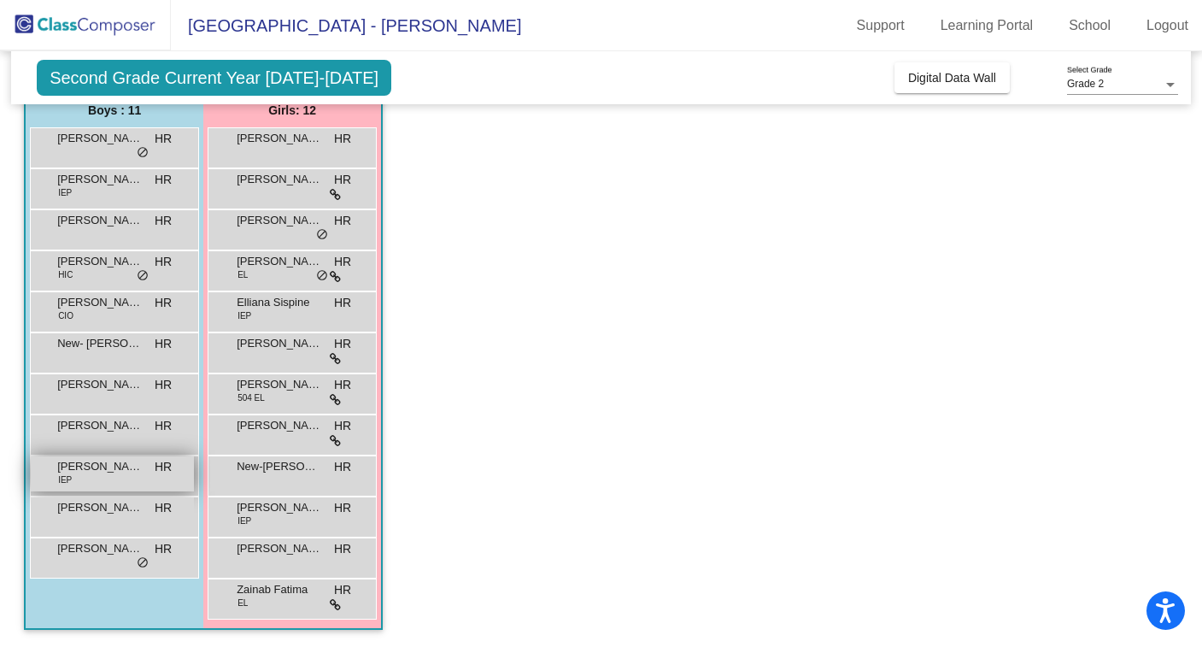
click at [142, 480] on div "[PERSON_NAME] IEP HR lock do_not_disturb_alt" at bounding box center [112, 473] width 163 height 35
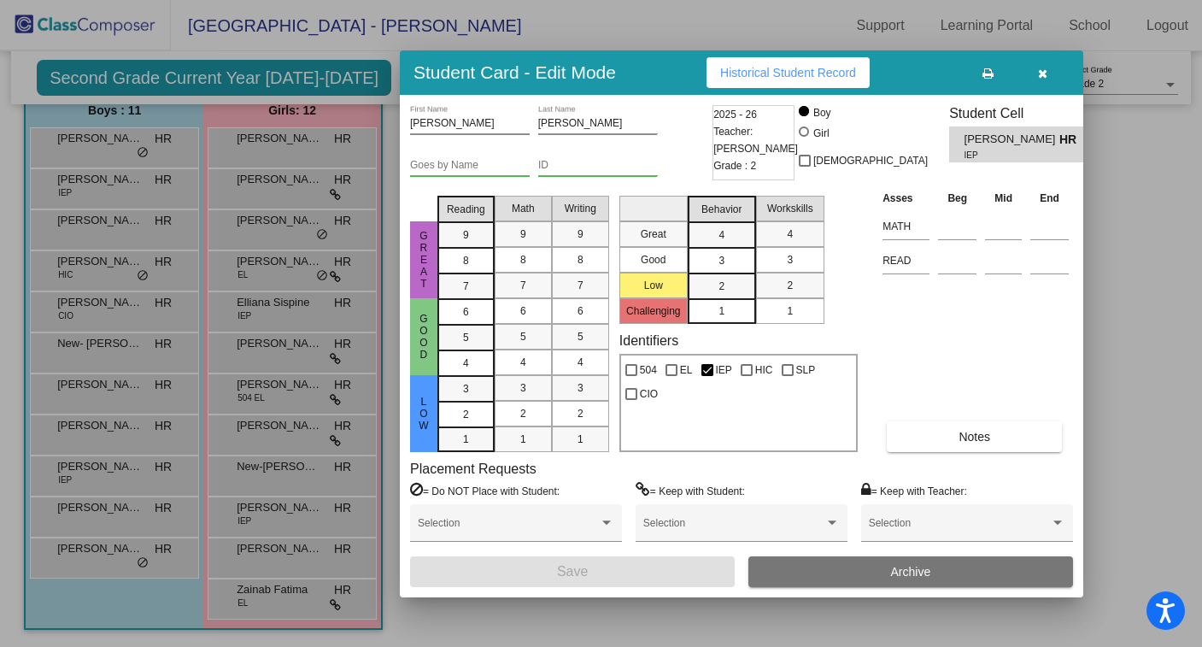
click at [1042, 76] on icon "button" at bounding box center [1042, 73] width 9 height 12
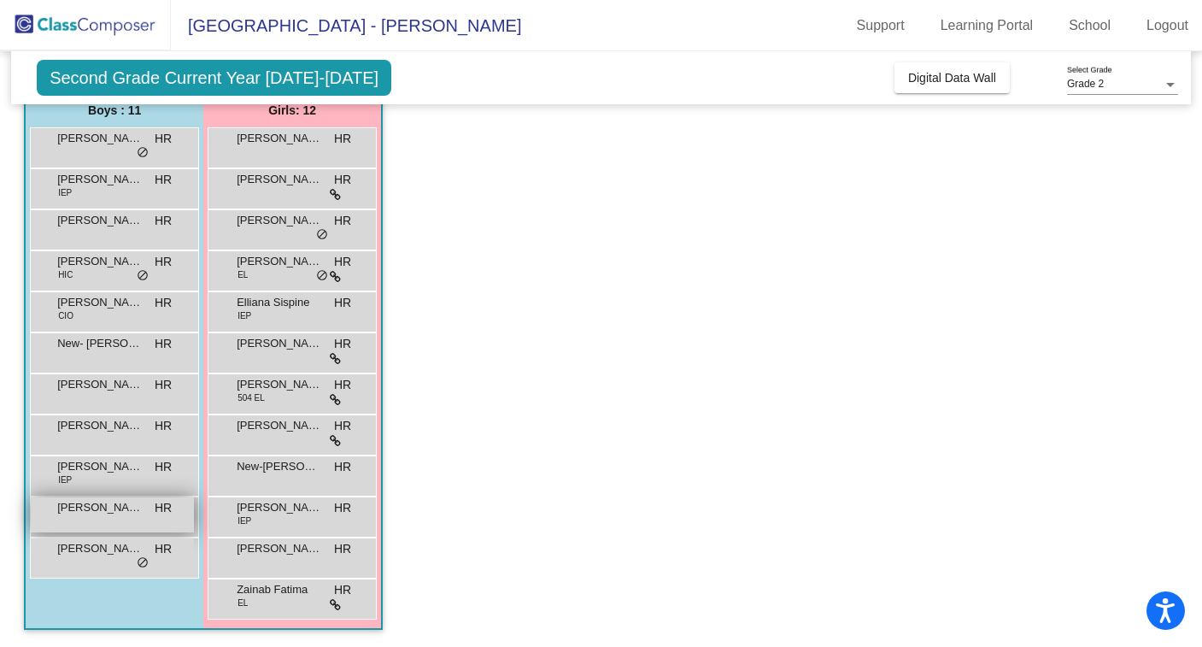
click at [106, 503] on span "[PERSON_NAME]" at bounding box center [99, 507] width 85 height 17
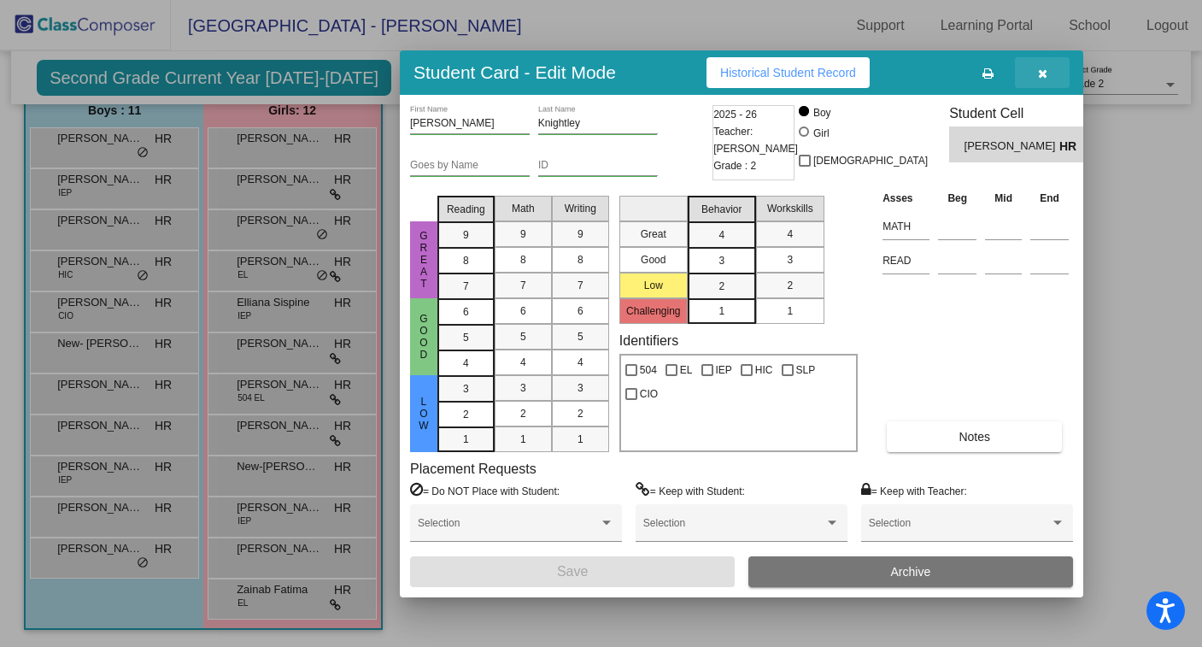
click at [1034, 79] on button "button" at bounding box center [1042, 72] width 55 height 31
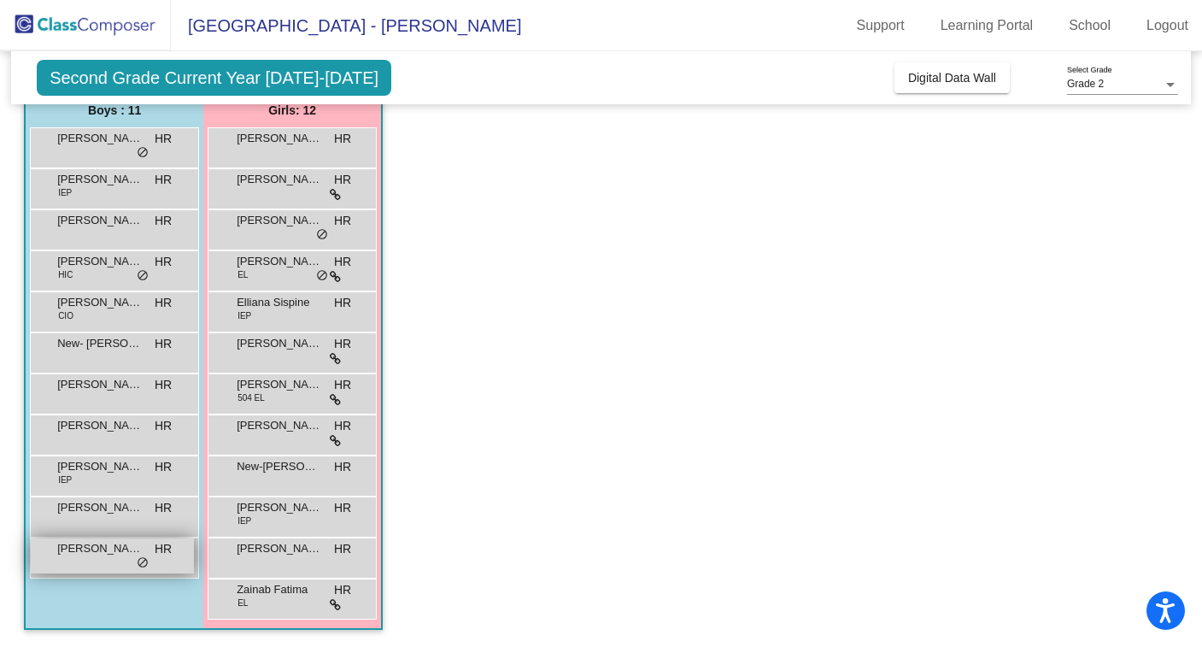
click at [85, 563] on div "[PERSON_NAME] HR lock do_not_disturb_alt" at bounding box center [112, 555] width 163 height 35
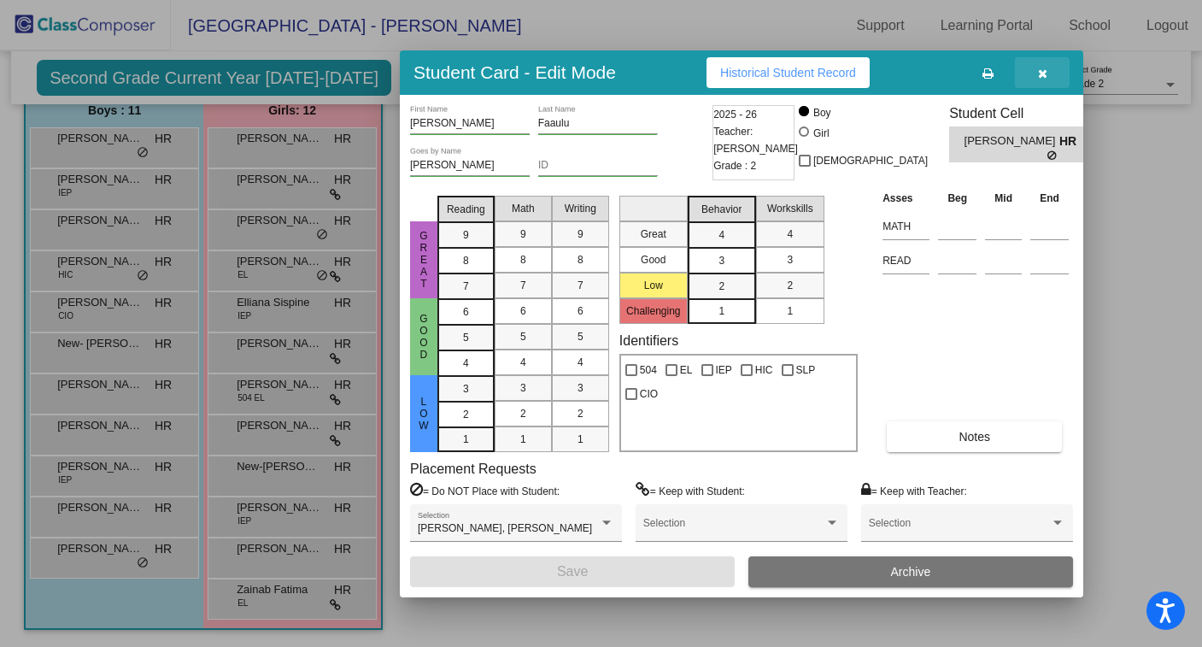
click at [1041, 72] on icon "button" at bounding box center [1042, 73] width 9 height 12
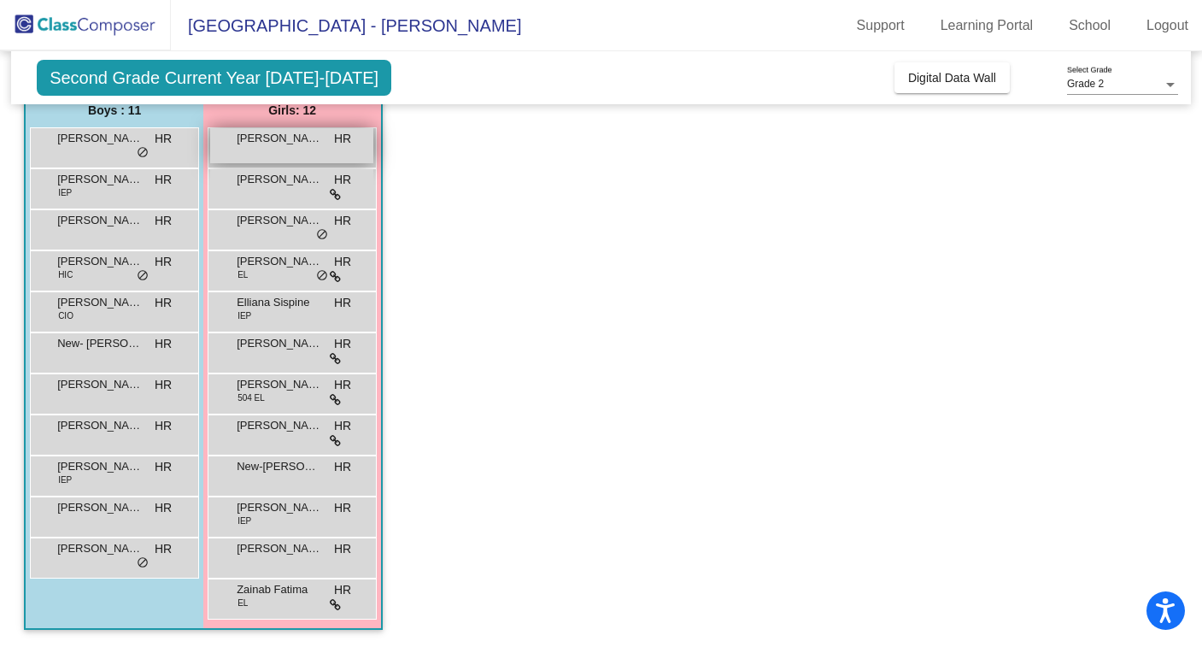
click at [243, 150] on div "[PERSON_NAME] Page HR lock do_not_disturb_alt" at bounding box center [291, 145] width 163 height 35
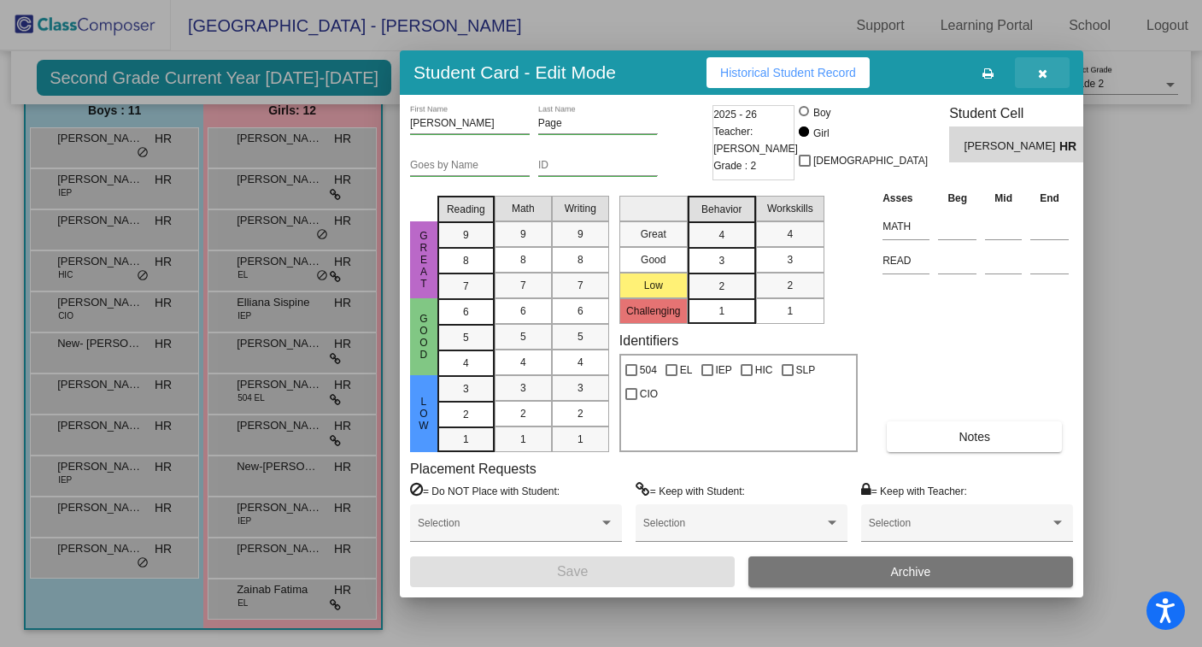
click at [1045, 67] on icon "button" at bounding box center [1042, 73] width 9 height 12
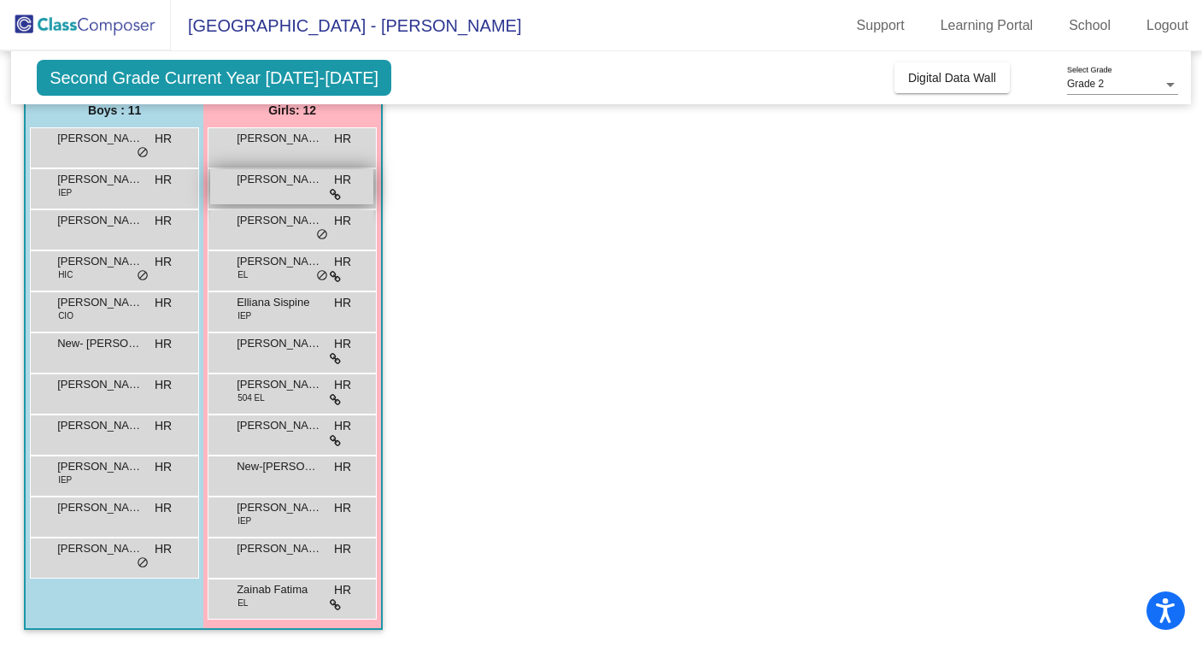
click at [261, 194] on div "[PERSON_NAME] HR lock do_not_disturb_alt" at bounding box center [291, 186] width 163 height 35
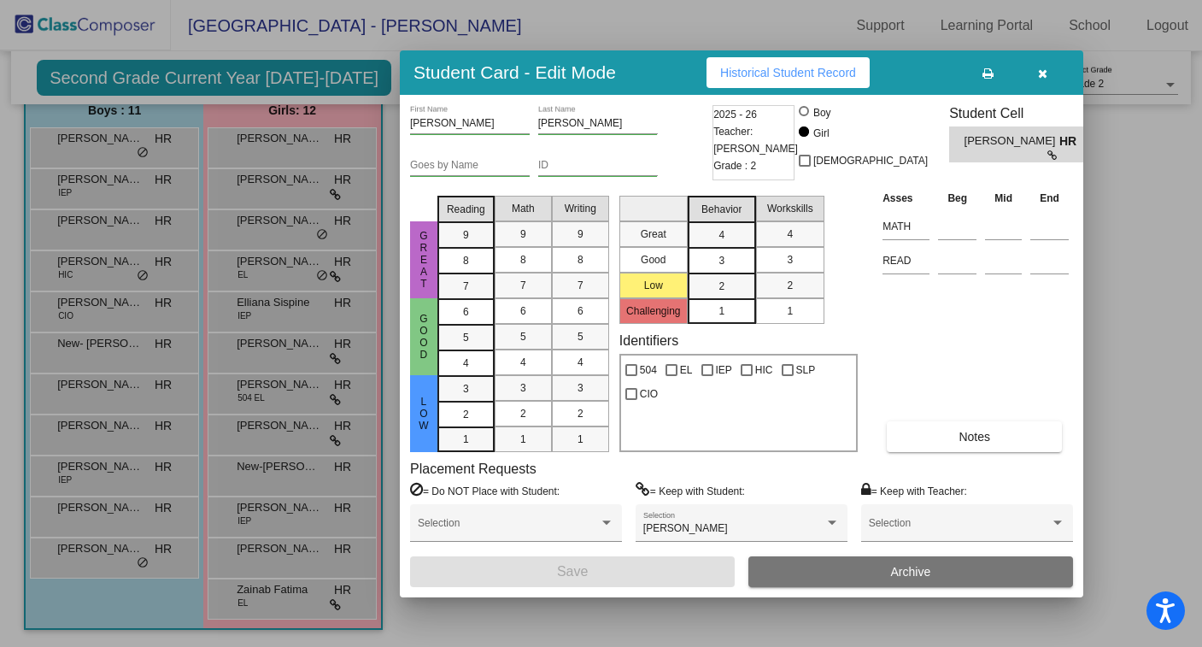
click at [1039, 77] on icon "button" at bounding box center [1042, 73] width 9 height 12
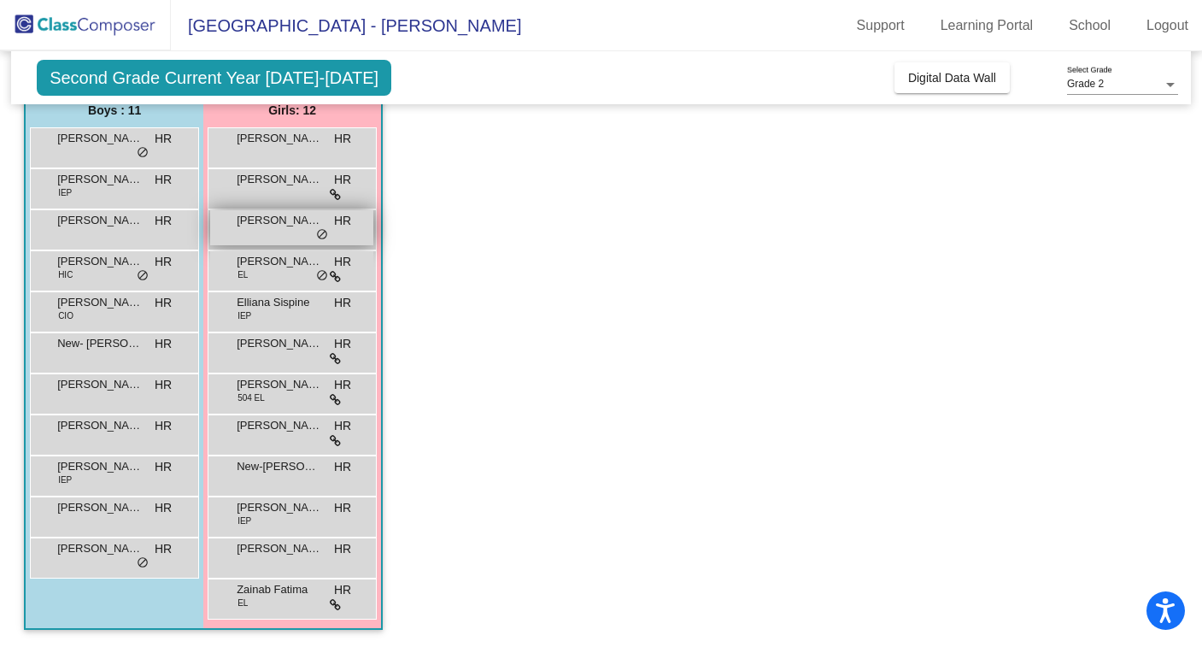
click at [272, 227] on span "[PERSON_NAME]" at bounding box center [279, 220] width 85 height 17
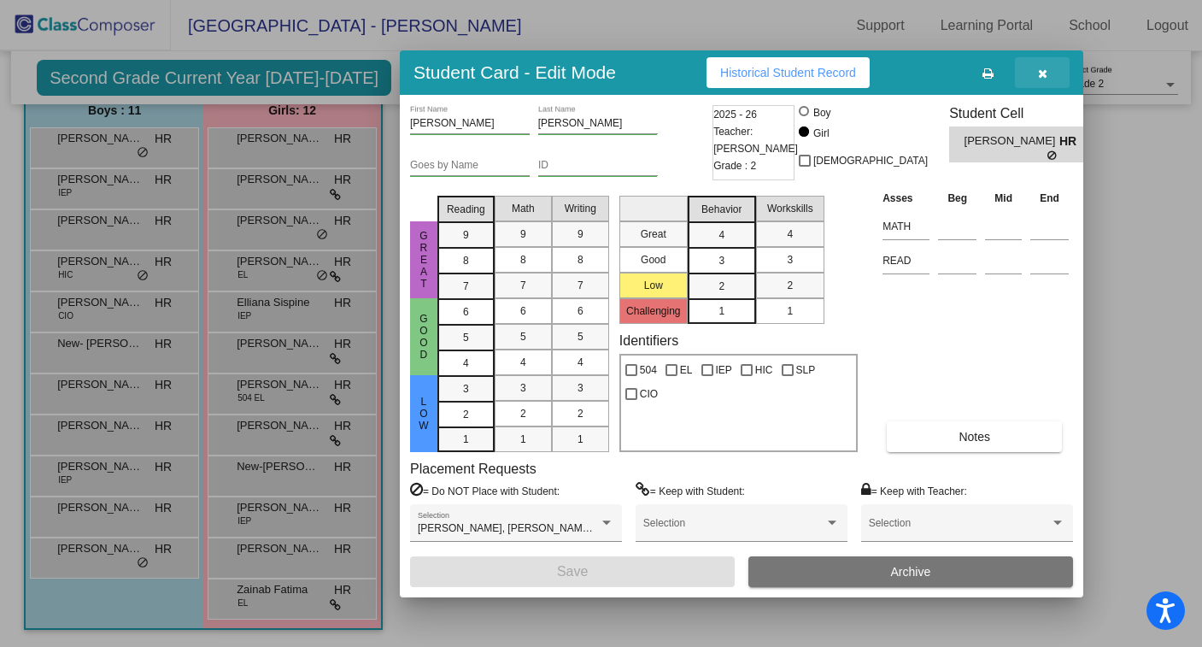
click at [1039, 68] on icon "button" at bounding box center [1042, 73] width 9 height 12
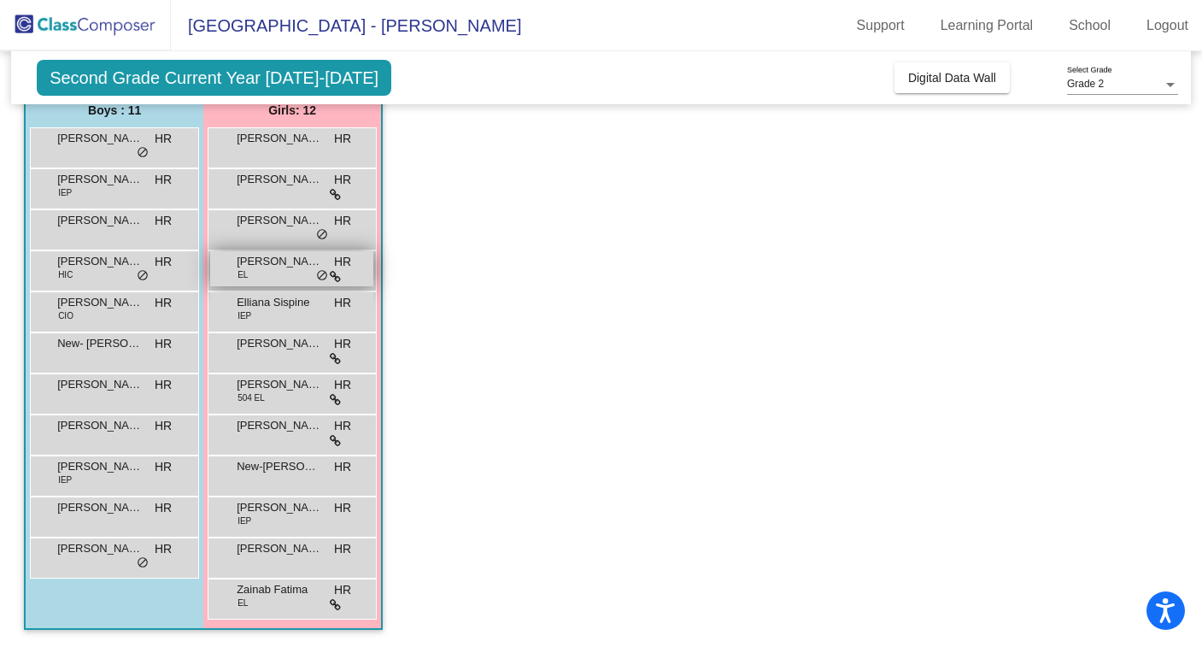
click at [278, 266] on span "[PERSON_NAME]" at bounding box center [279, 261] width 85 height 17
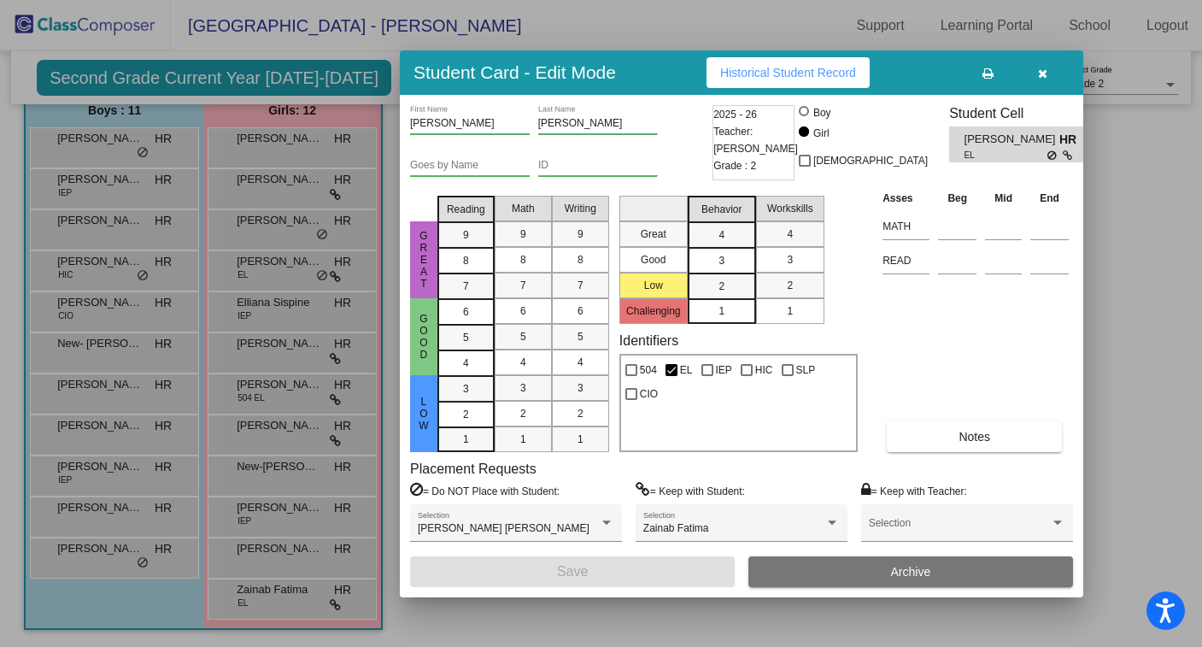
click at [1039, 70] on icon "button" at bounding box center [1042, 73] width 9 height 12
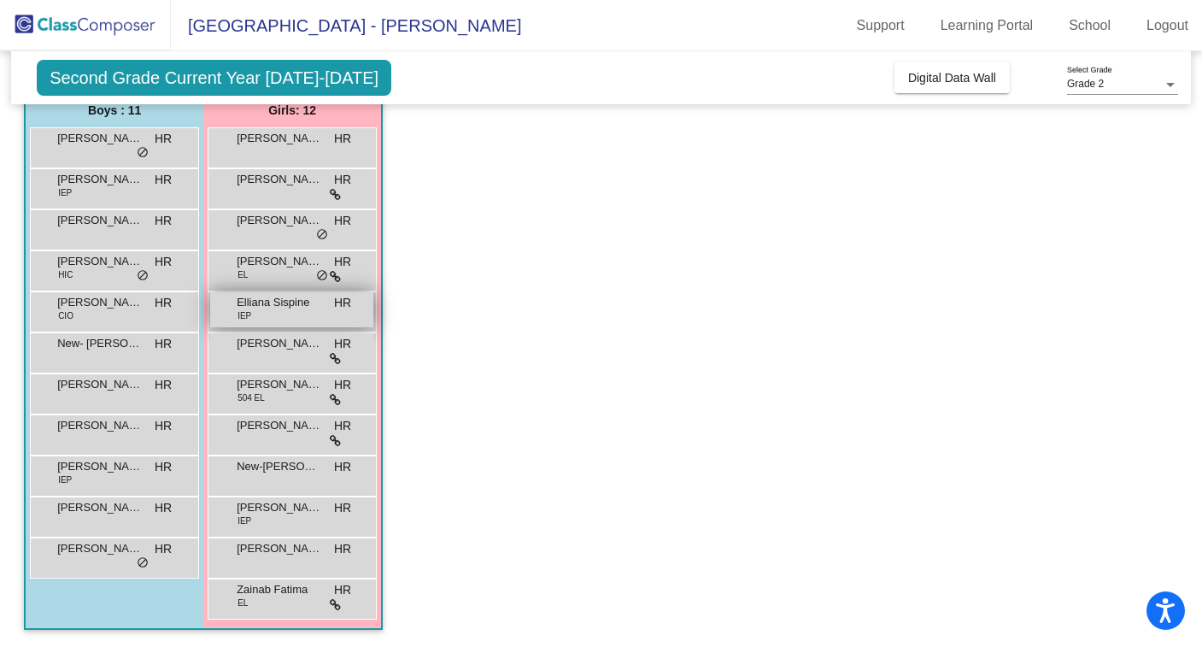
click at [260, 318] on div "Elliana Sispine IEP HR lock do_not_disturb_alt" at bounding box center [291, 309] width 163 height 35
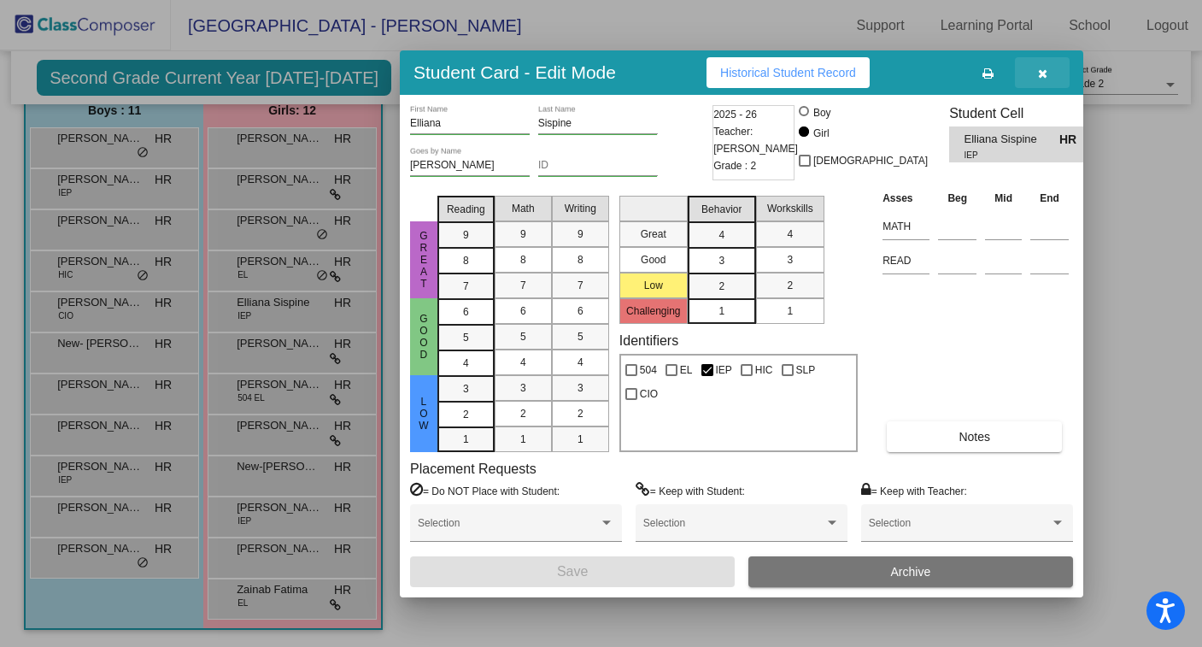
click at [1047, 74] on button "button" at bounding box center [1042, 72] width 55 height 31
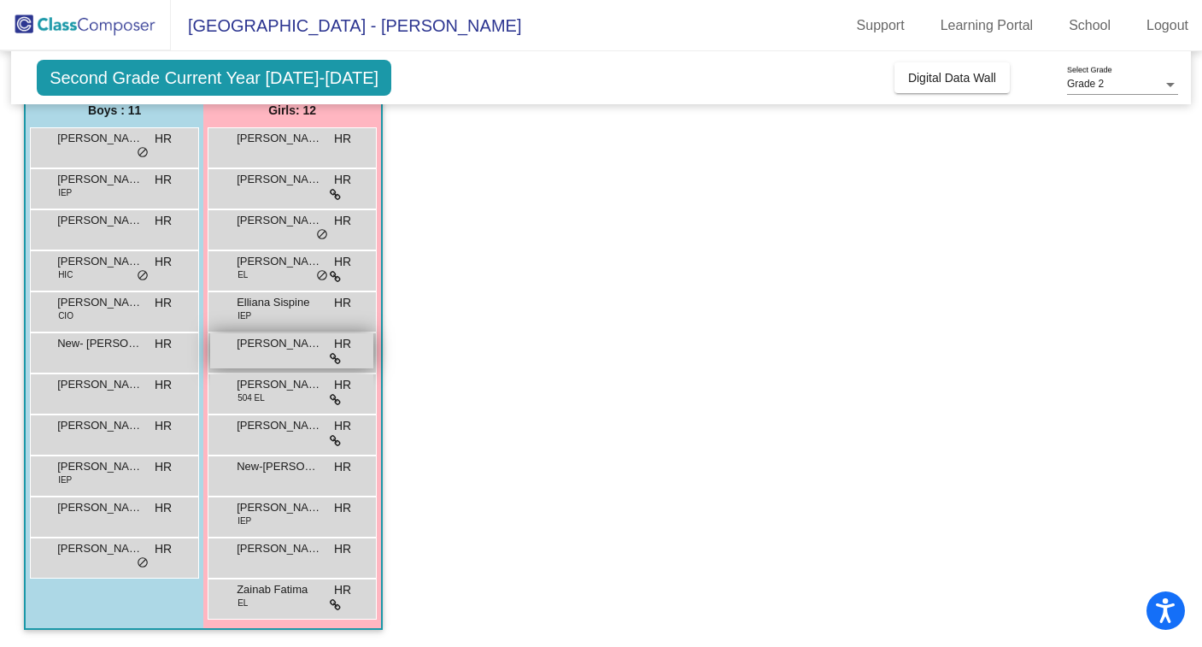
click at [271, 360] on div "[PERSON_NAME] HR lock do_not_disturb_alt" at bounding box center [291, 350] width 163 height 35
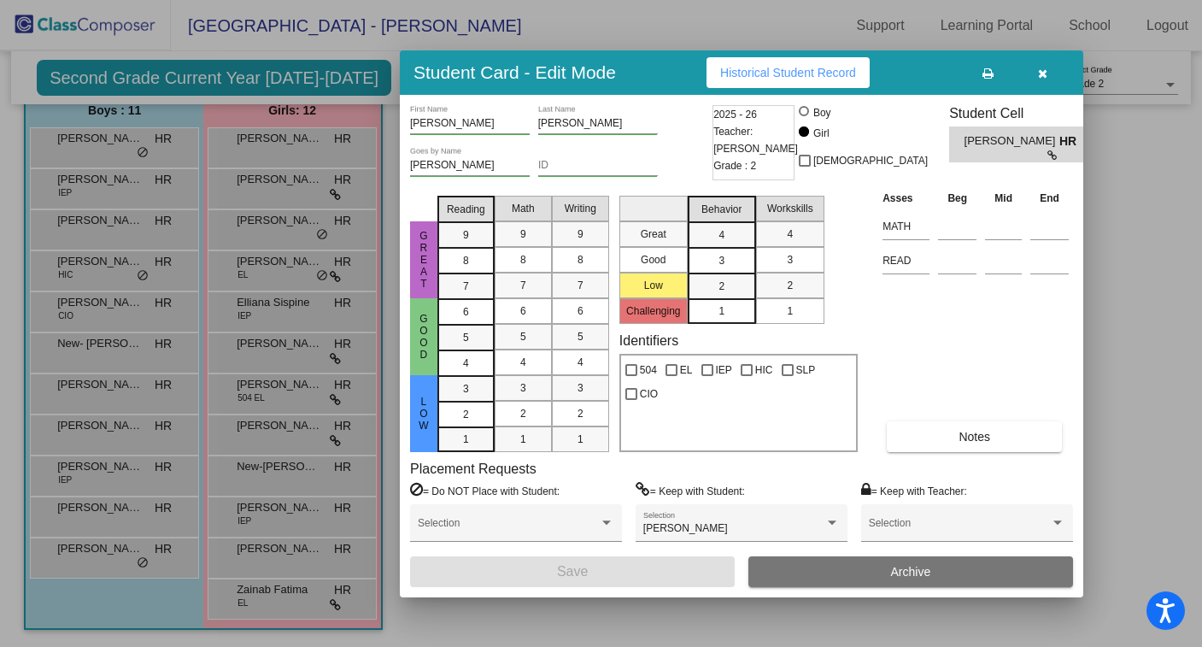
click at [1047, 69] on button "button" at bounding box center [1042, 72] width 55 height 31
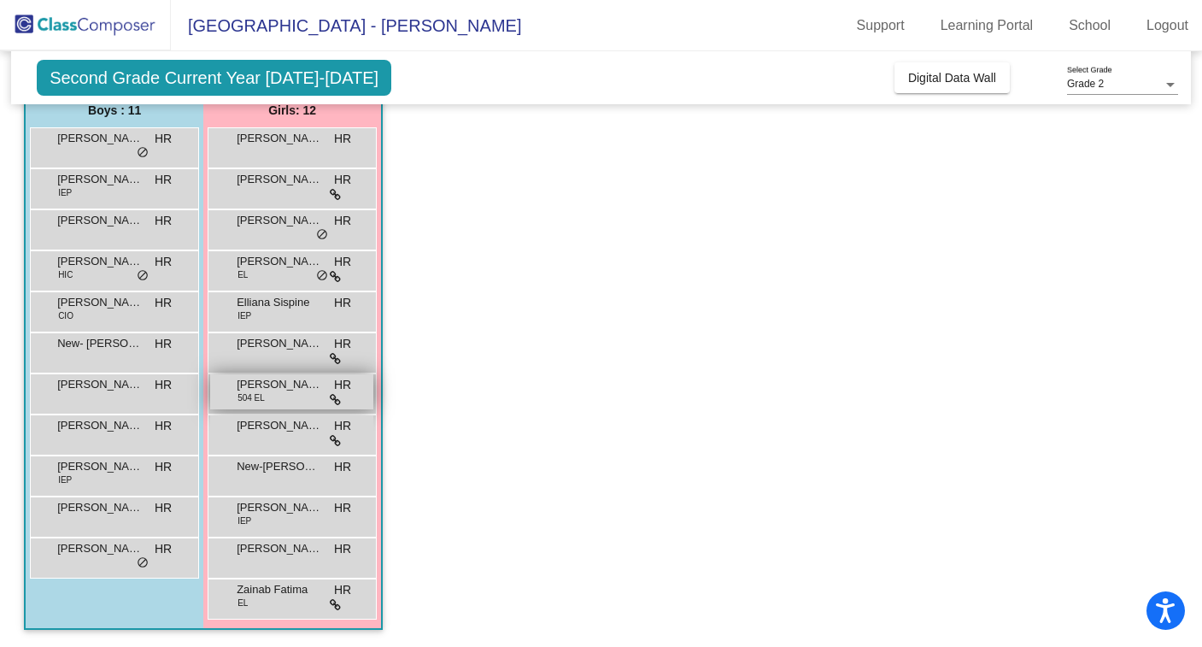
click at [288, 388] on span "[PERSON_NAME]" at bounding box center [279, 384] width 85 height 17
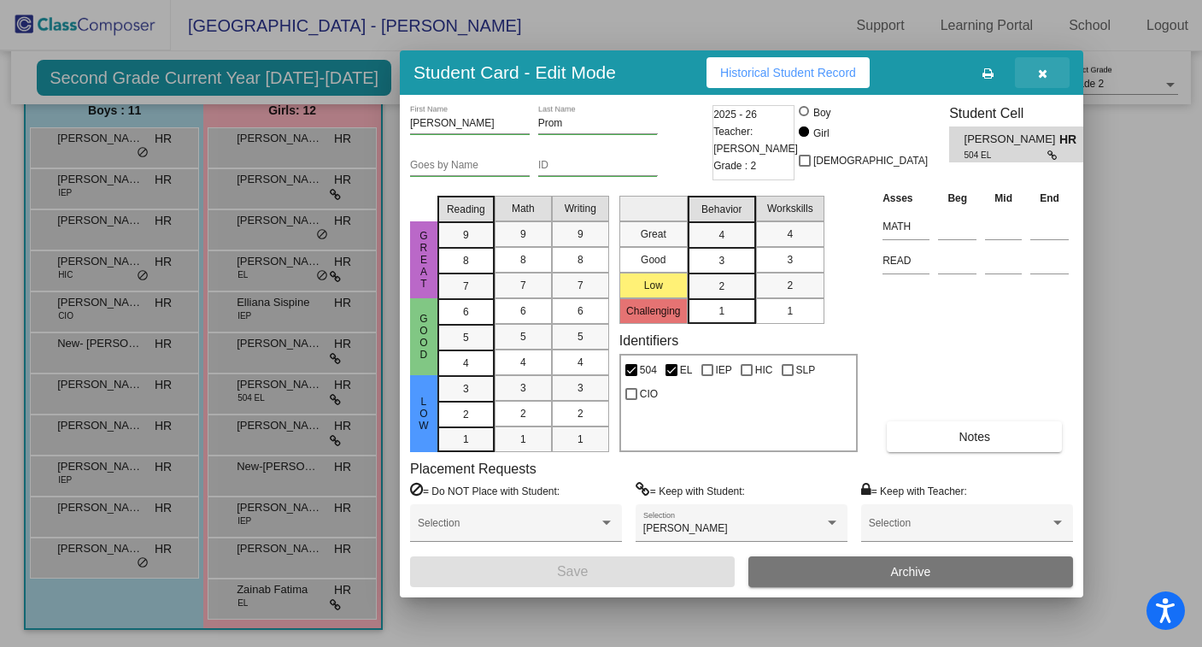
click at [1048, 67] on button "button" at bounding box center [1042, 72] width 55 height 31
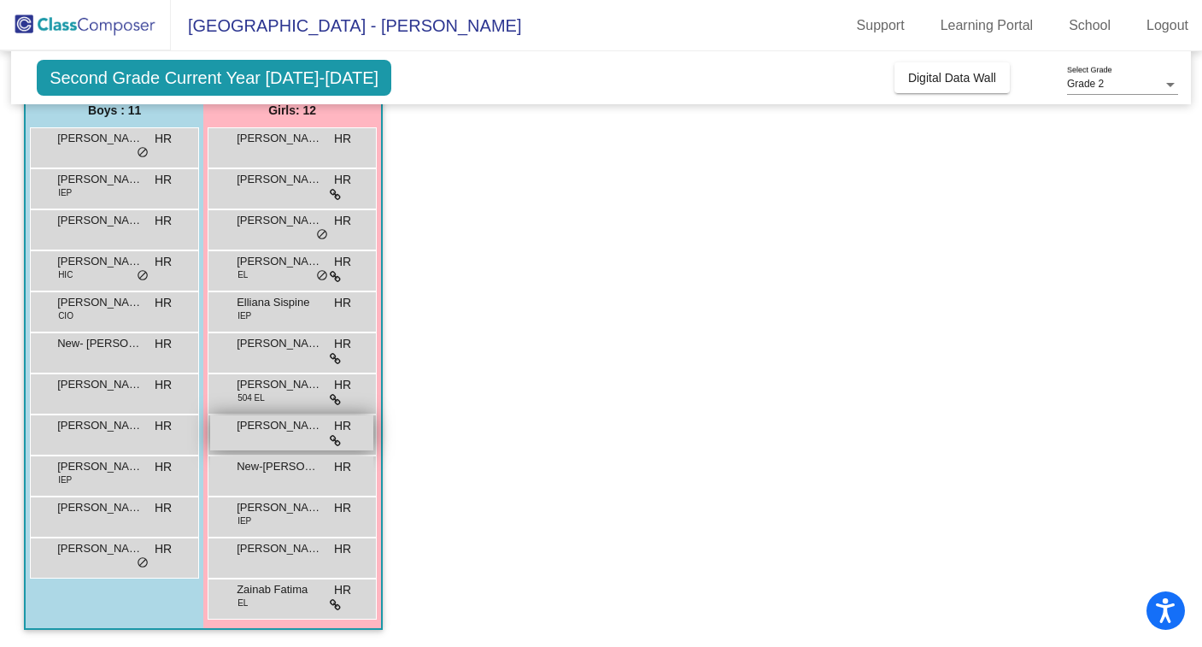
click at [245, 436] on div "[PERSON_NAME] HR lock do_not_disturb_alt" at bounding box center [291, 432] width 163 height 35
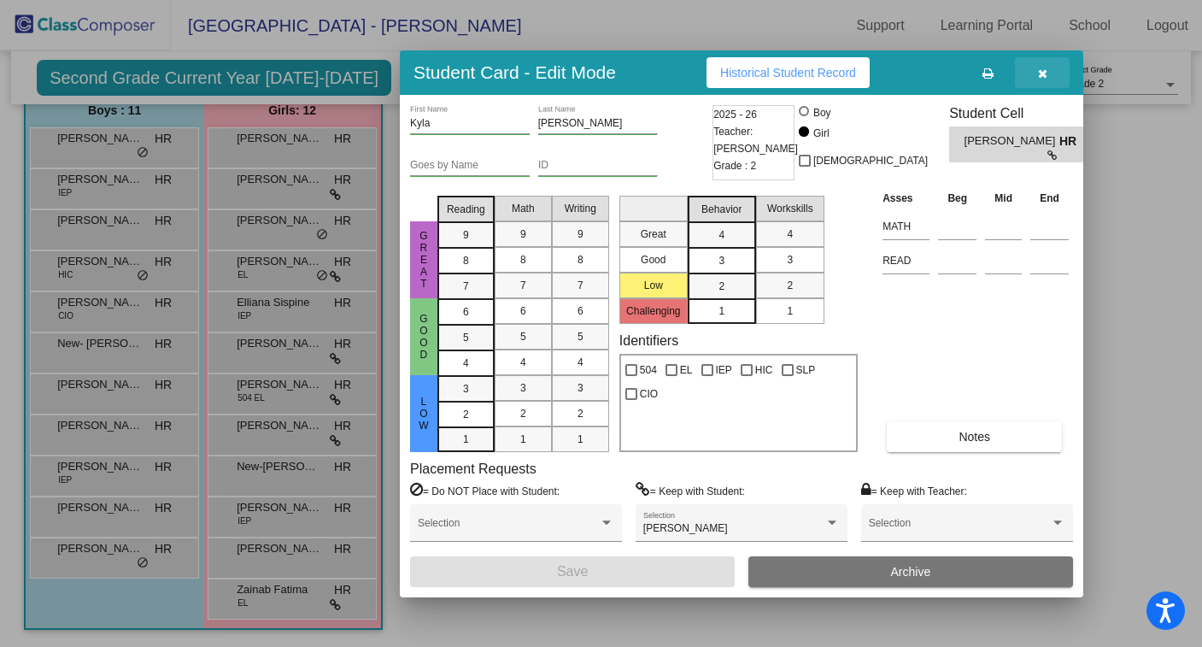
click at [1045, 69] on icon "button" at bounding box center [1042, 73] width 9 height 12
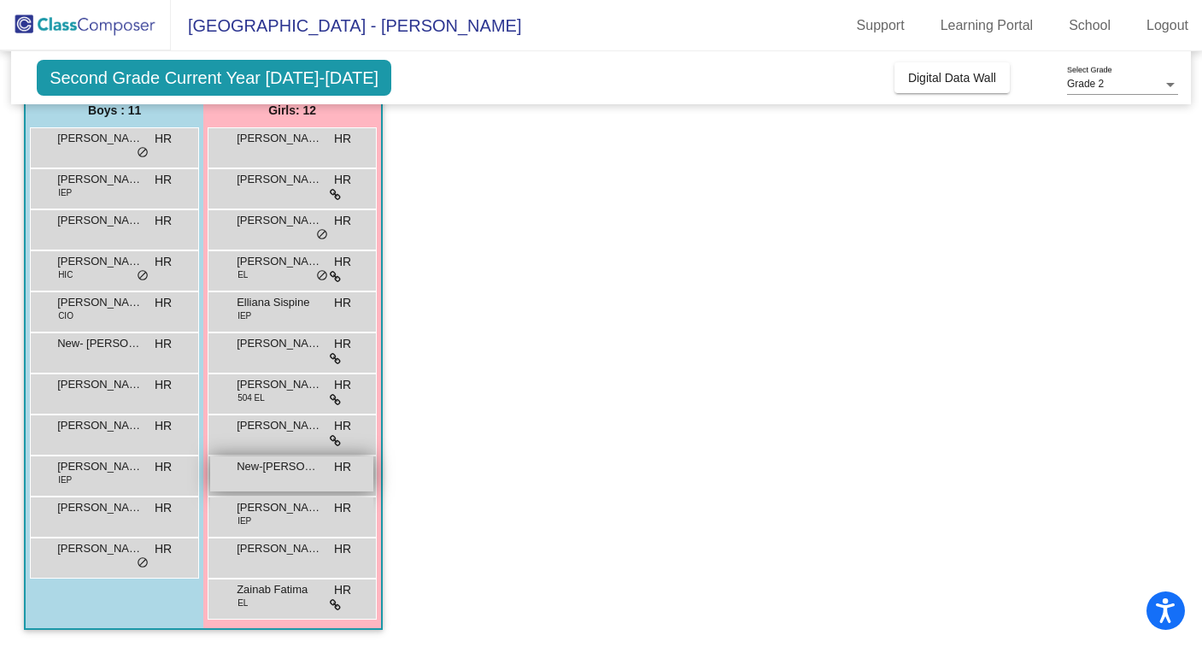
click at [261, 466] on span "New-[PERSON_NAME]" at bounding box center [279, 466] width 85 height 17
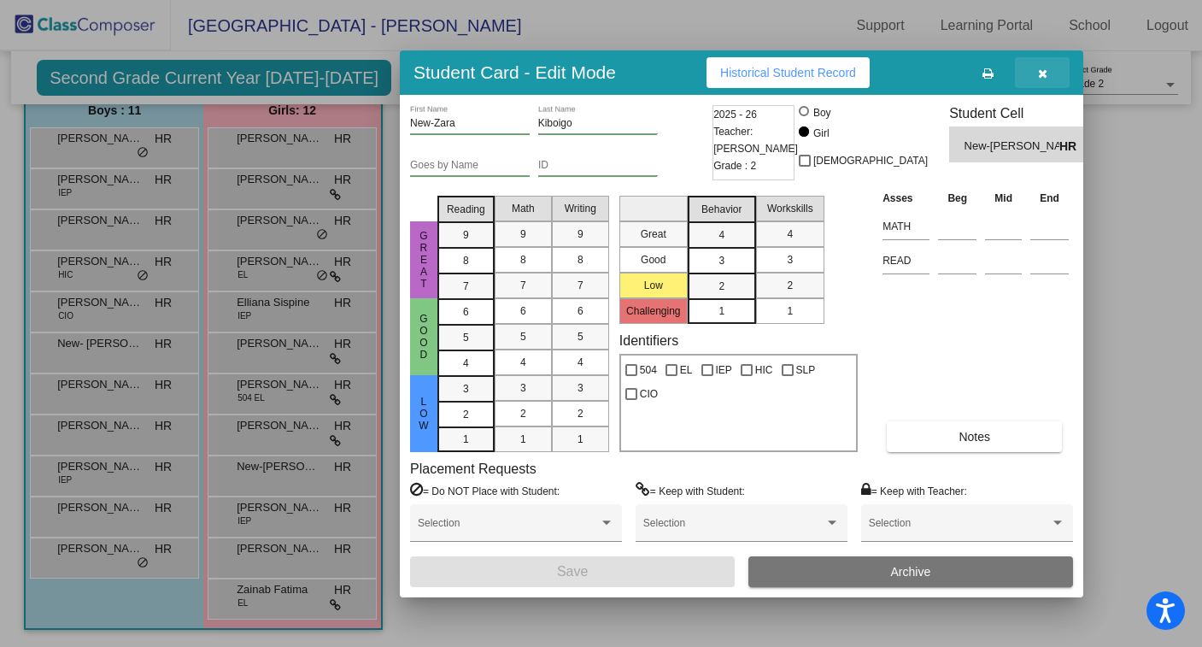
click at [1039, 78] on icon "button" at bounding box center [1042, 73] width 9 height 12
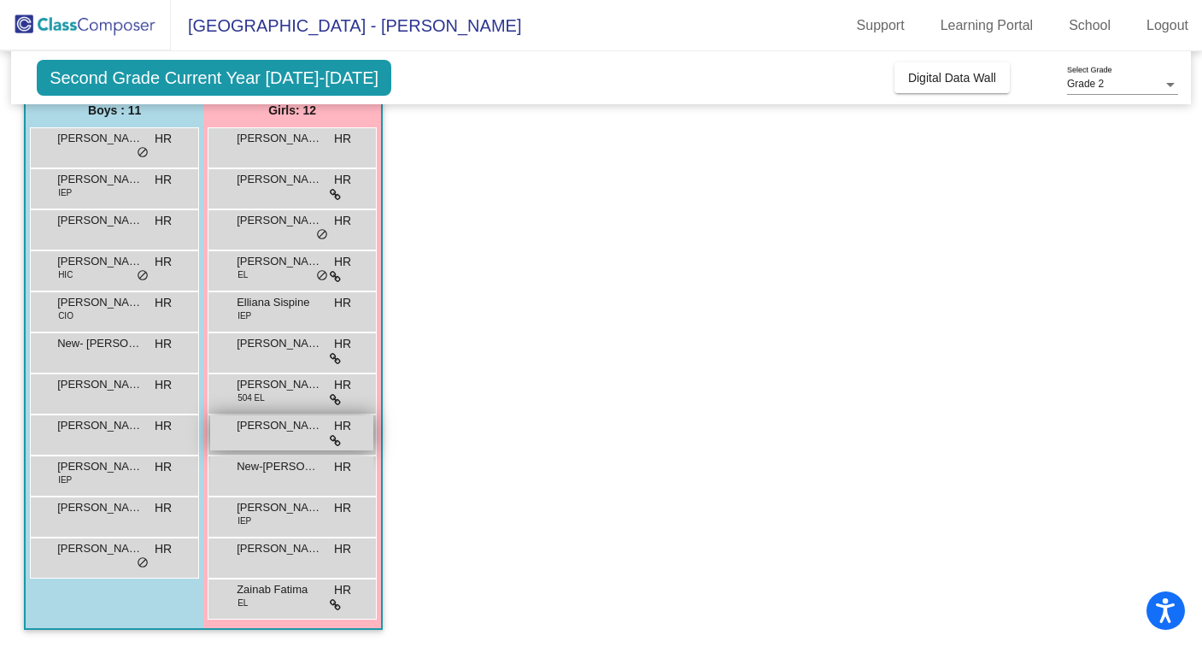
click at [281, 430] on span "[PERSON_NAME]" at bounding box center [279, 425] width 85 height 17
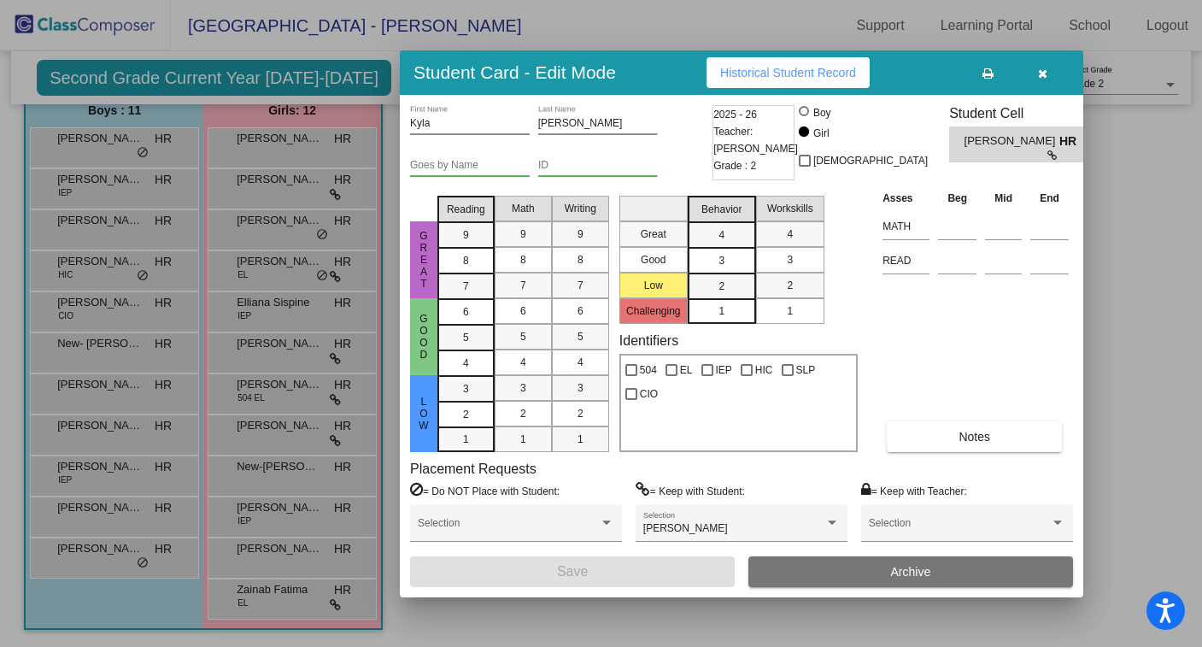
click at [1041, 72] on icon "button" at bounding box center [1042, 73] width 9 height 12
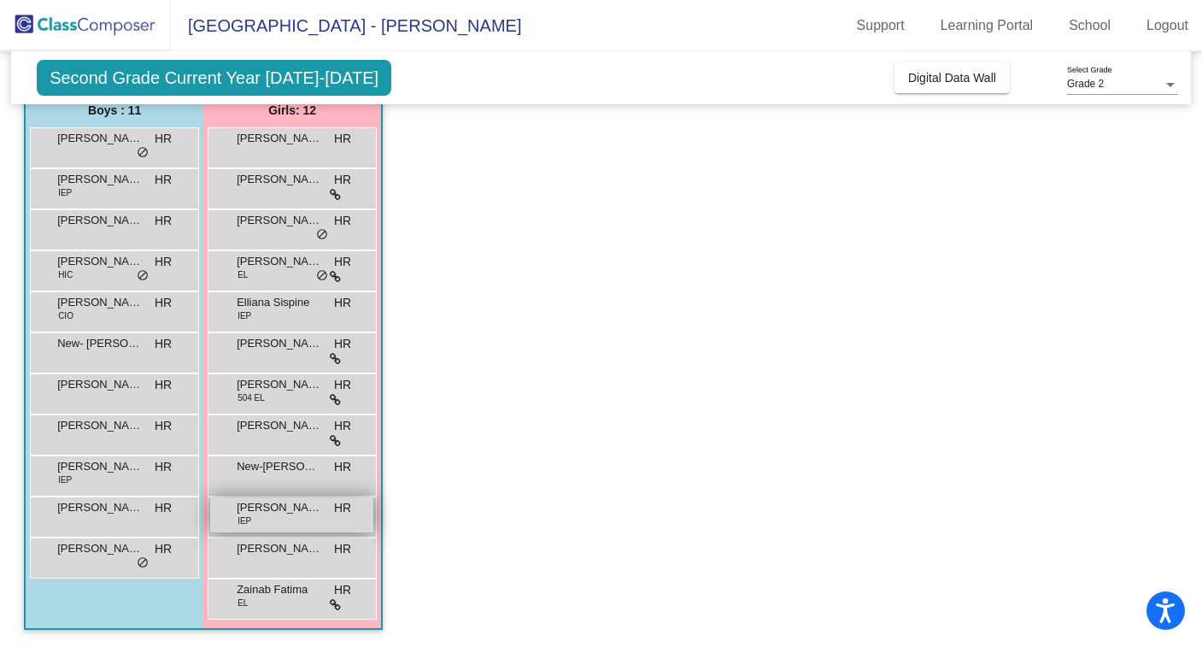
click at [257, 516] on div "[PERSON_NAME] IEP HR lock do_not_disturb_alt" at bounding box center [291, 514] width 163 height 35
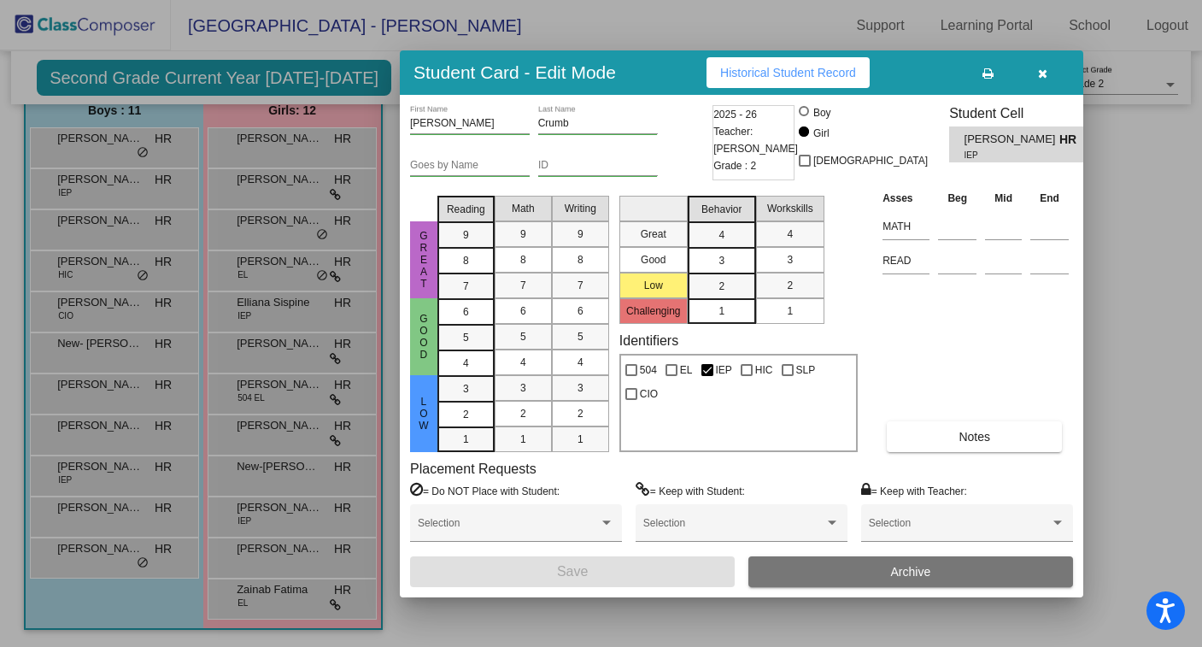
click at [1042, 74] on icon "button" at bounding box center [1042, 73] width 9 height 12
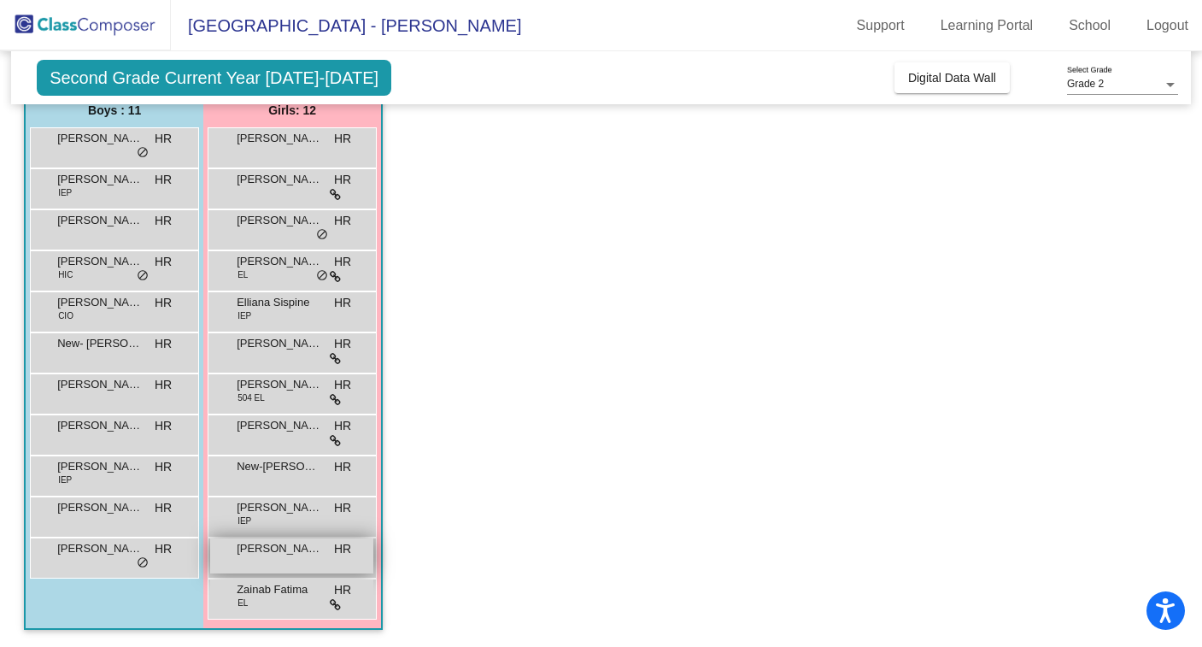
click at [264, 554] on span "[PERSON_NAME]" at bounding box center [279, 548] width 85 height 17
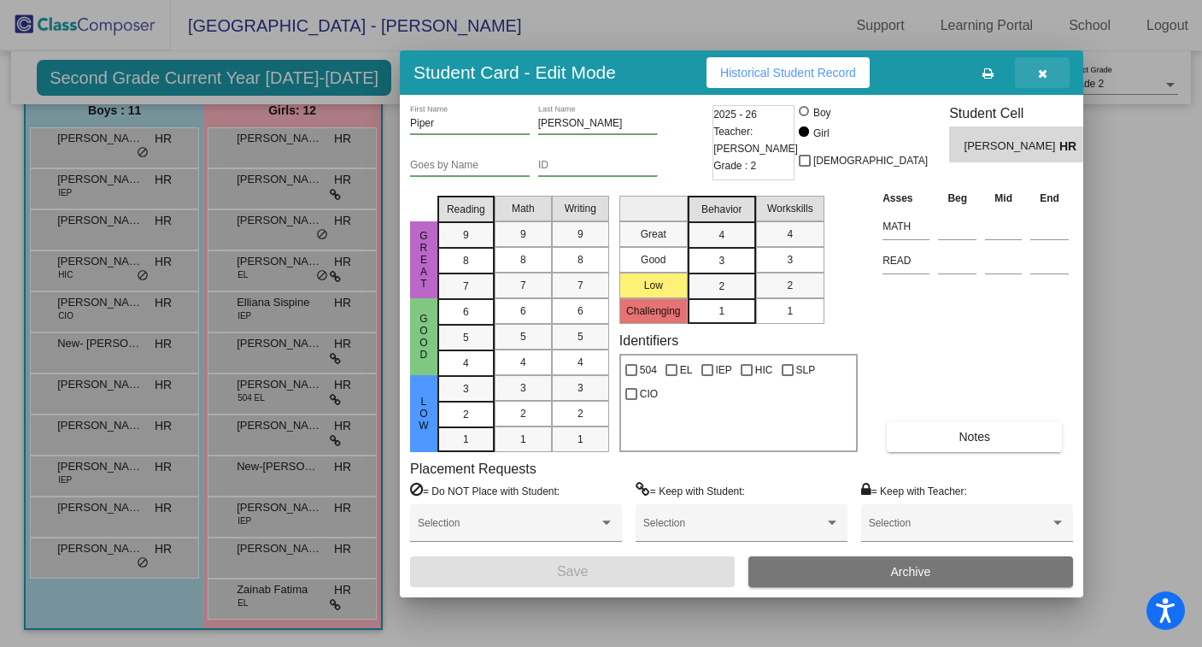
click at [1044, 73] on icon "button" at bounding box center [1042, 73] width 9 height 12
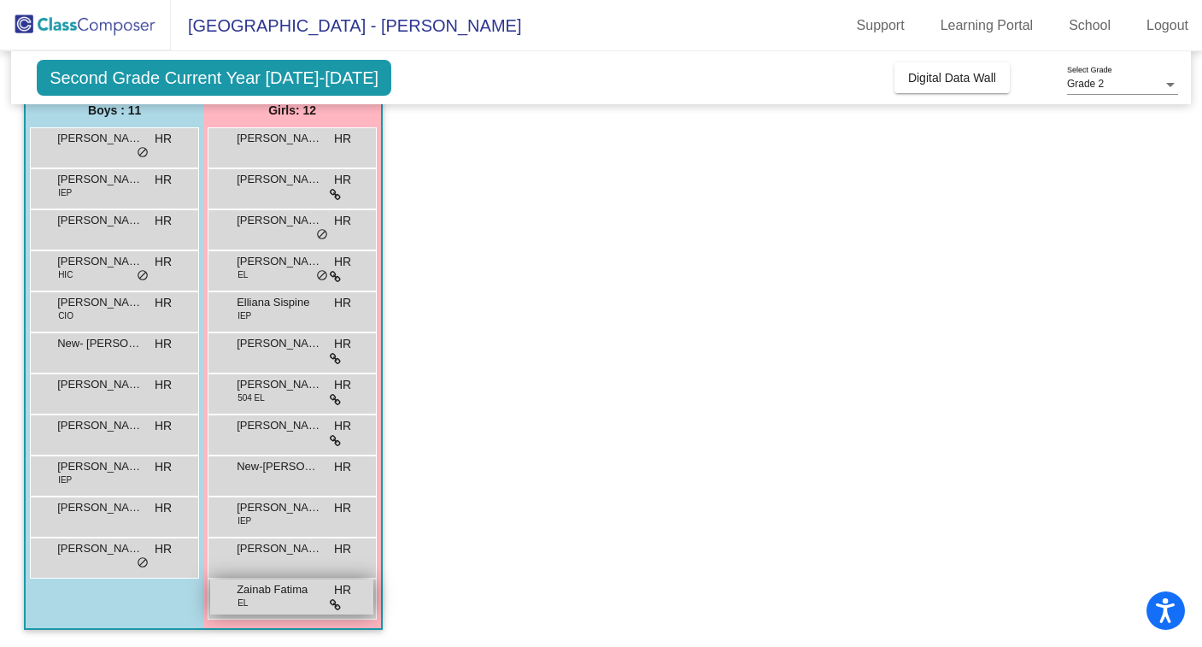
click at [235, 606] on div "Zainab Fatima EL HR lock do_not_disturb_alt" at bounding box center [291, 596] width 163 height 35
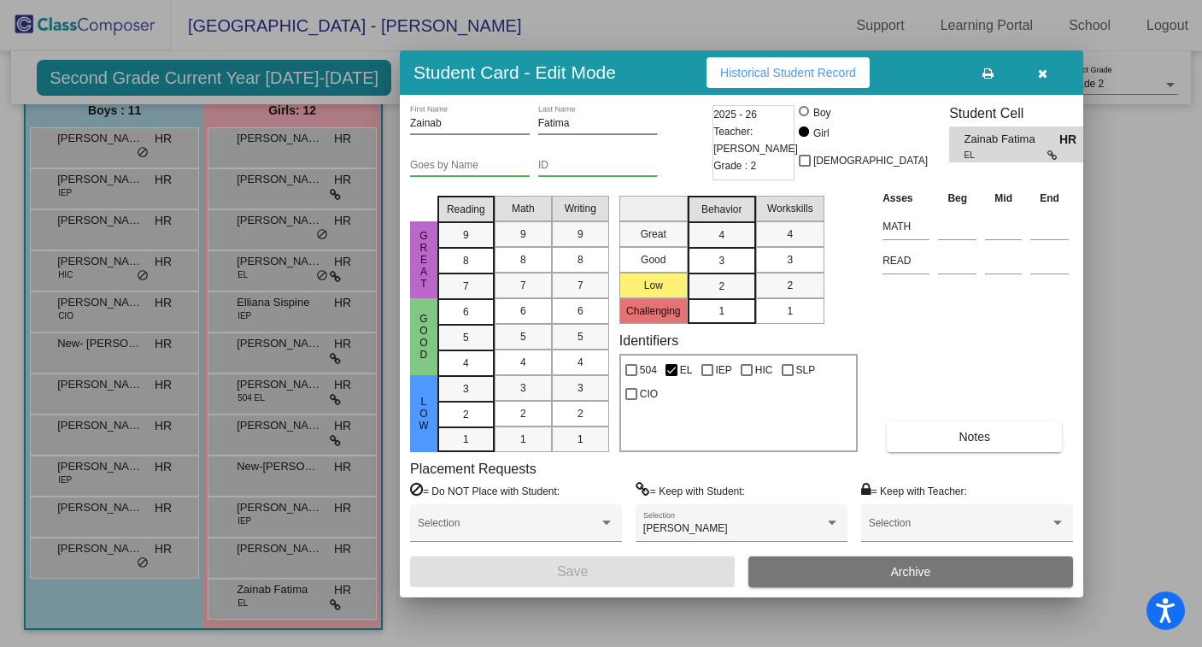
click at [1045, 76] on icon "button" at bounding box center [1042, 73] width 9 height 12
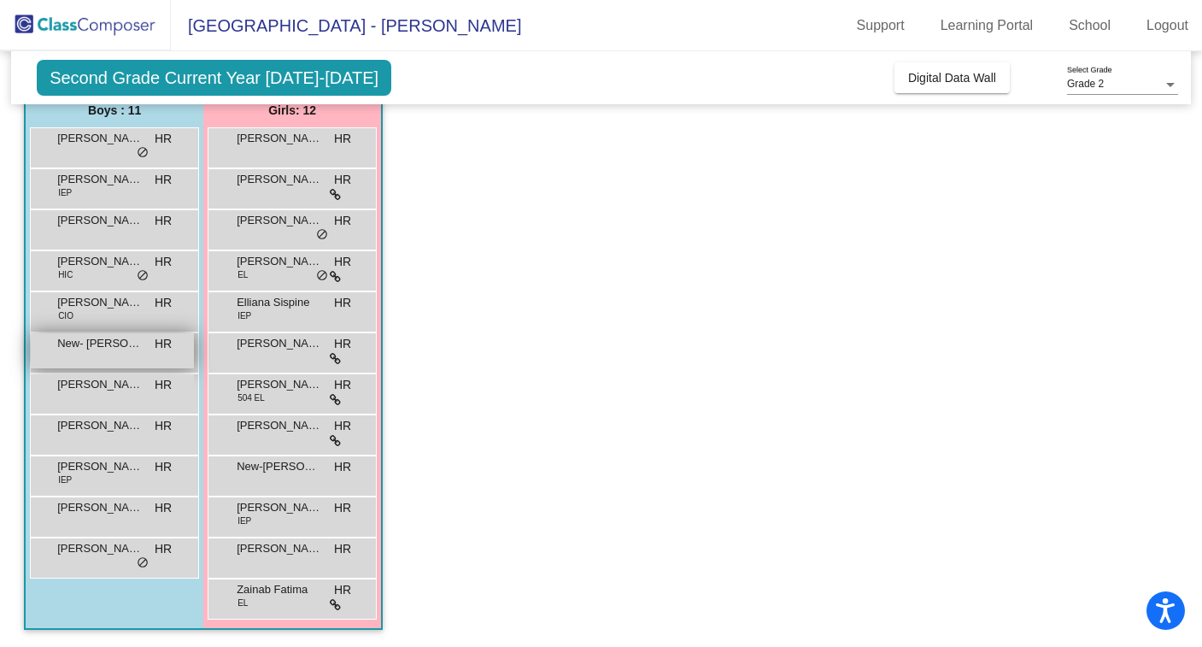
click at [101, 348] on span "New- [PERSON_NAME]" at bounding box center [99, 343] width 85 height 17
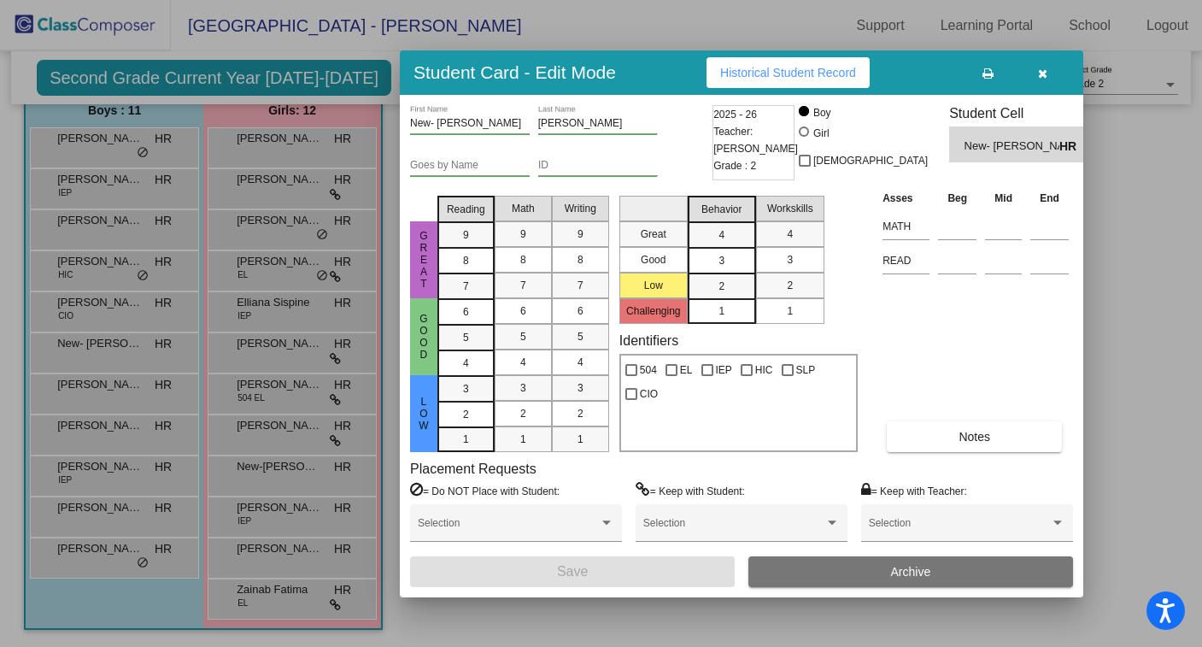
click at [1041, 72] on icon "button" at bounding box center [1042, 73] width 9 height 12
